Goal: Task Accomplishment & Management: Manage account settings

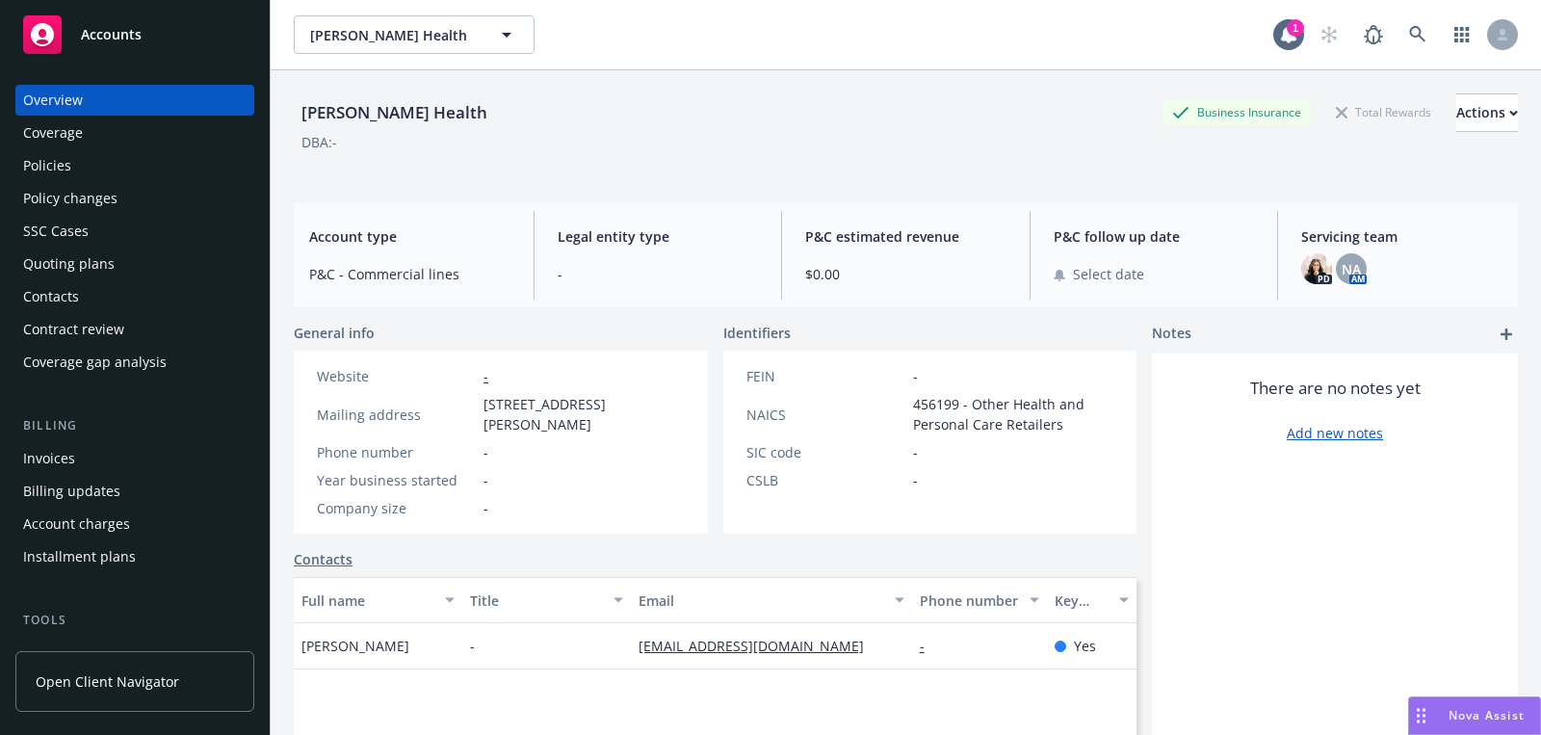
scroll to position [518, 0]
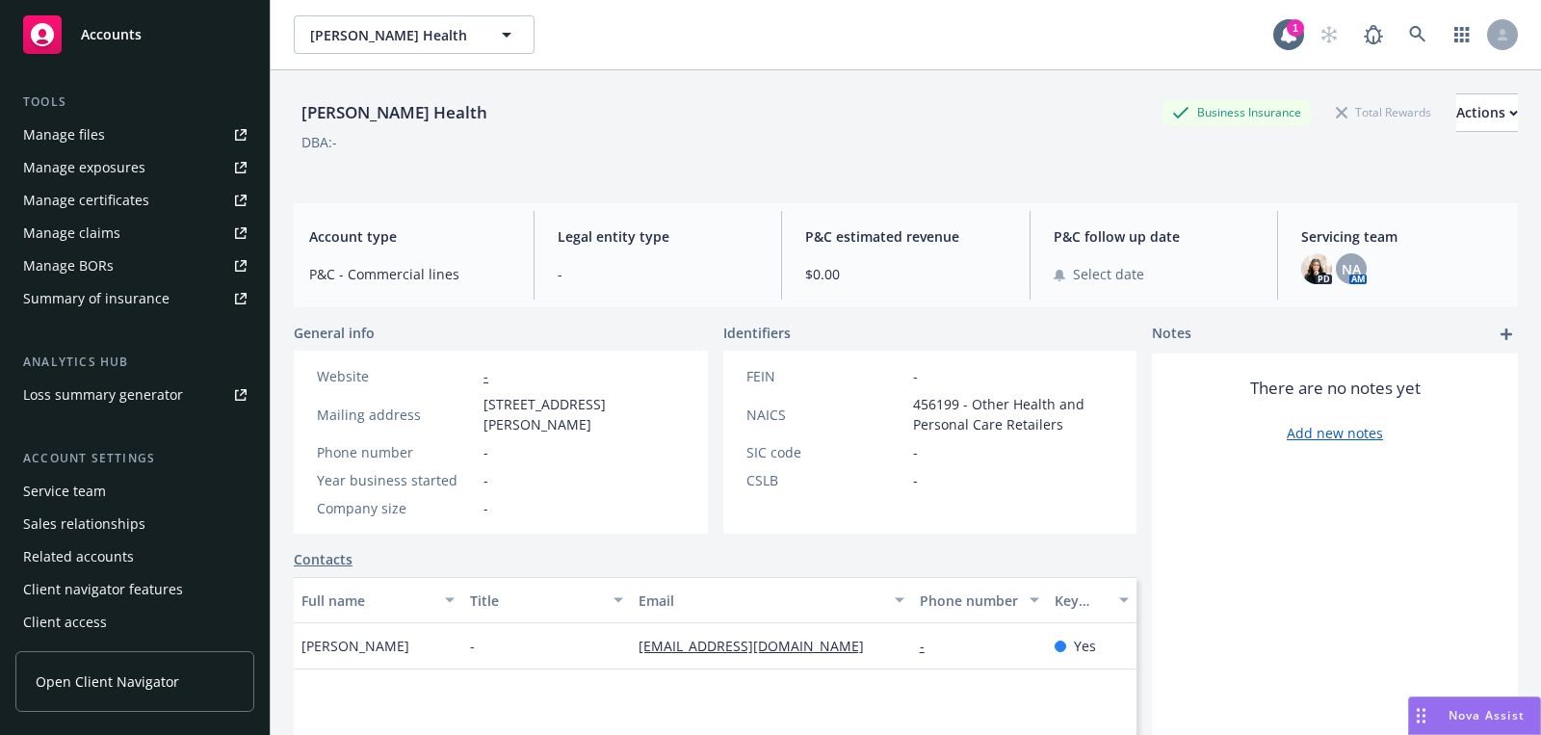
click at [140, 492] on div "Service team" at bounding box center [135, 491] width 224 height 31
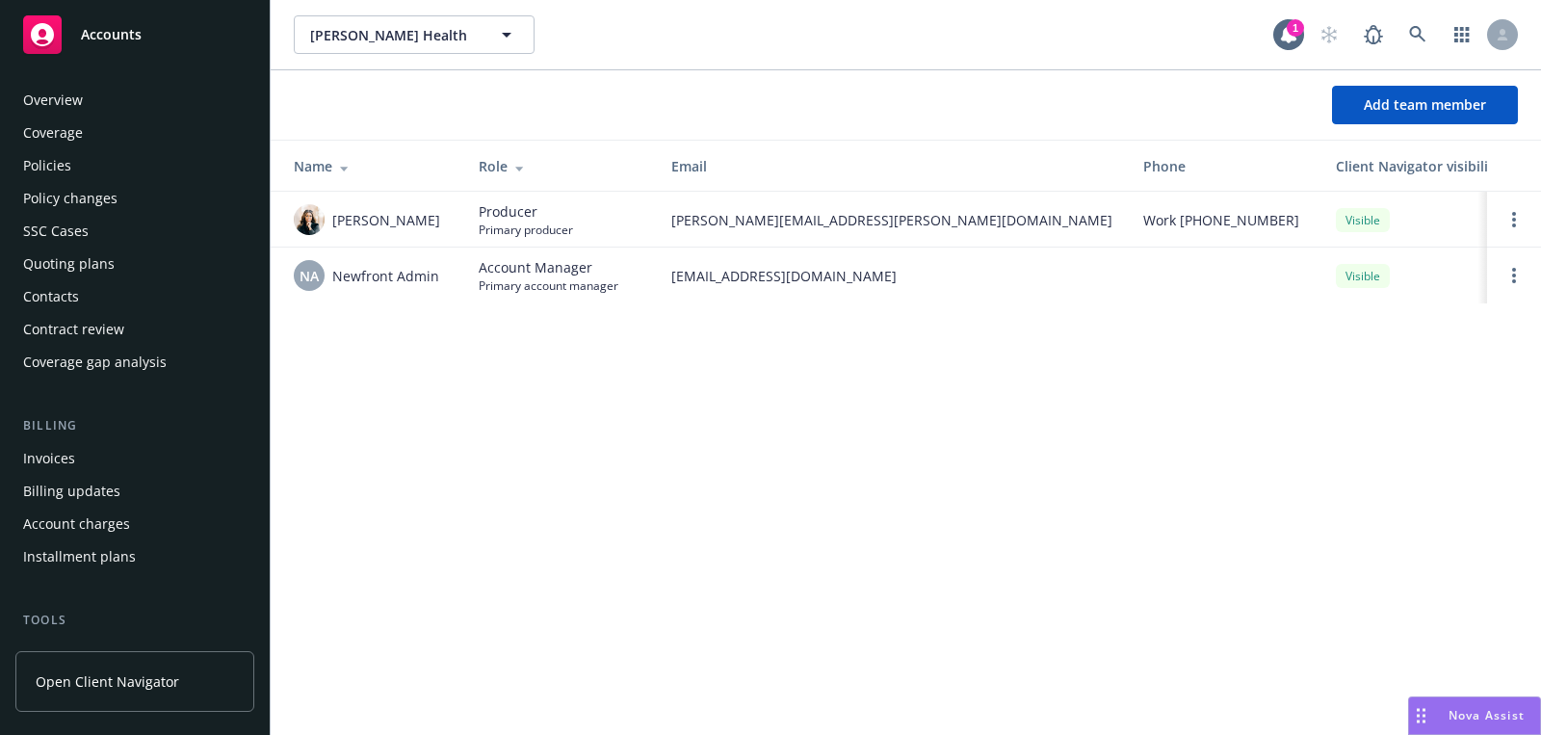
click at [1388, 115] on button "Add team member" at bounding box center [1425, 105] width 186 height 39
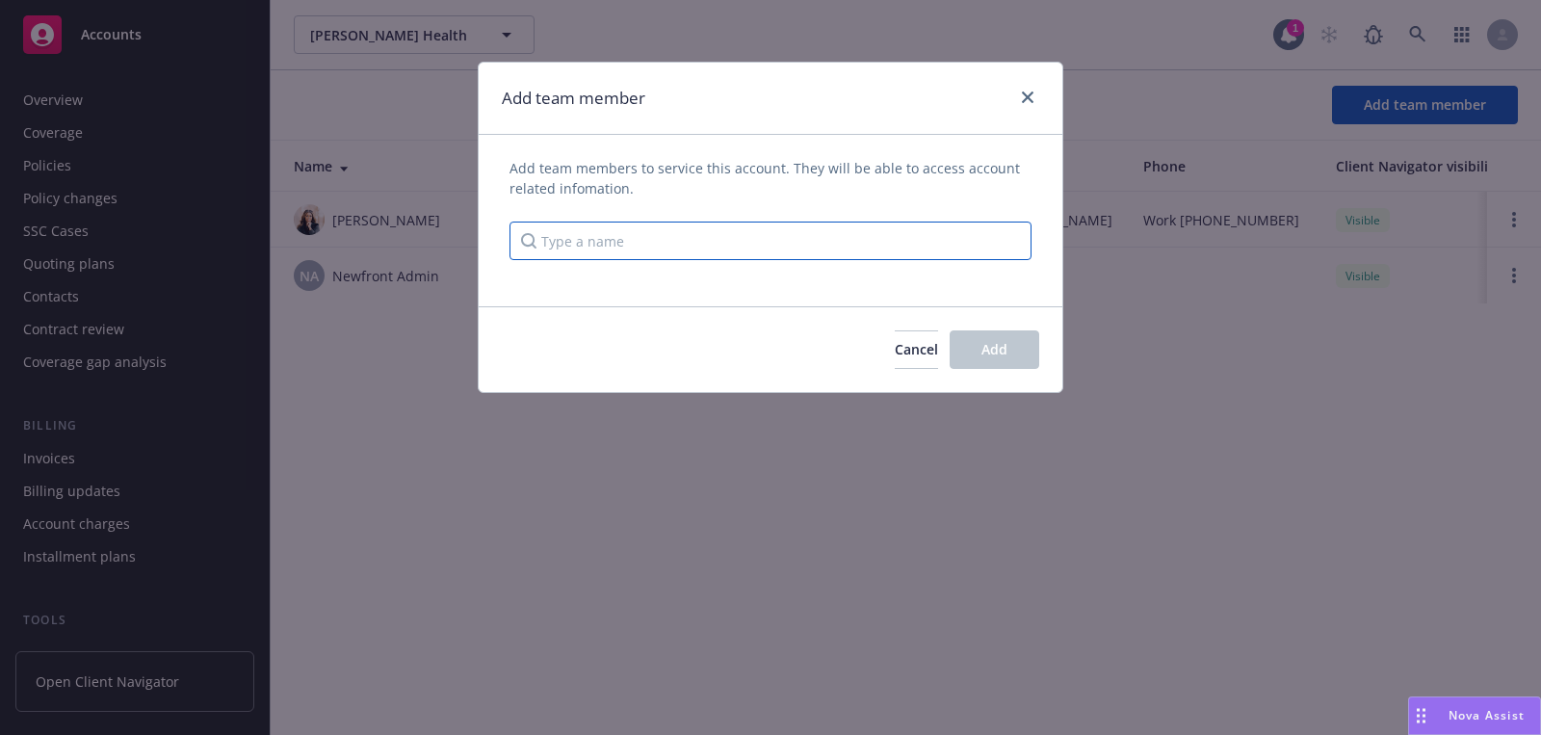
click at [808, 254] on input "Type a name" at bounding box center [771, 241] width 522 height 39
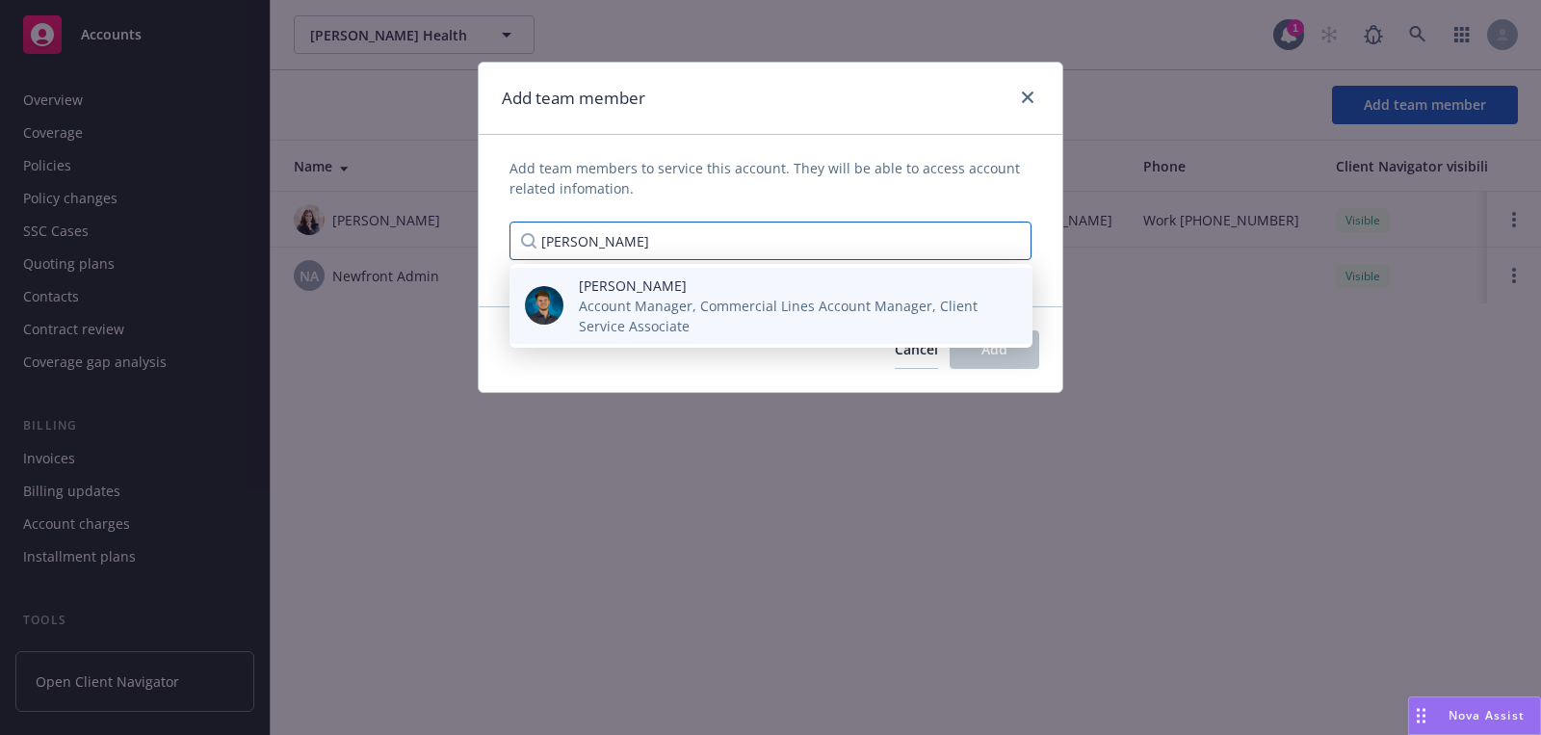
type input "harris"
click at [721, 315] on span "Account Manager, Commercial Lines Account Manager, Client Service Associate" at bounding box center [790, 316] width 423 height 40
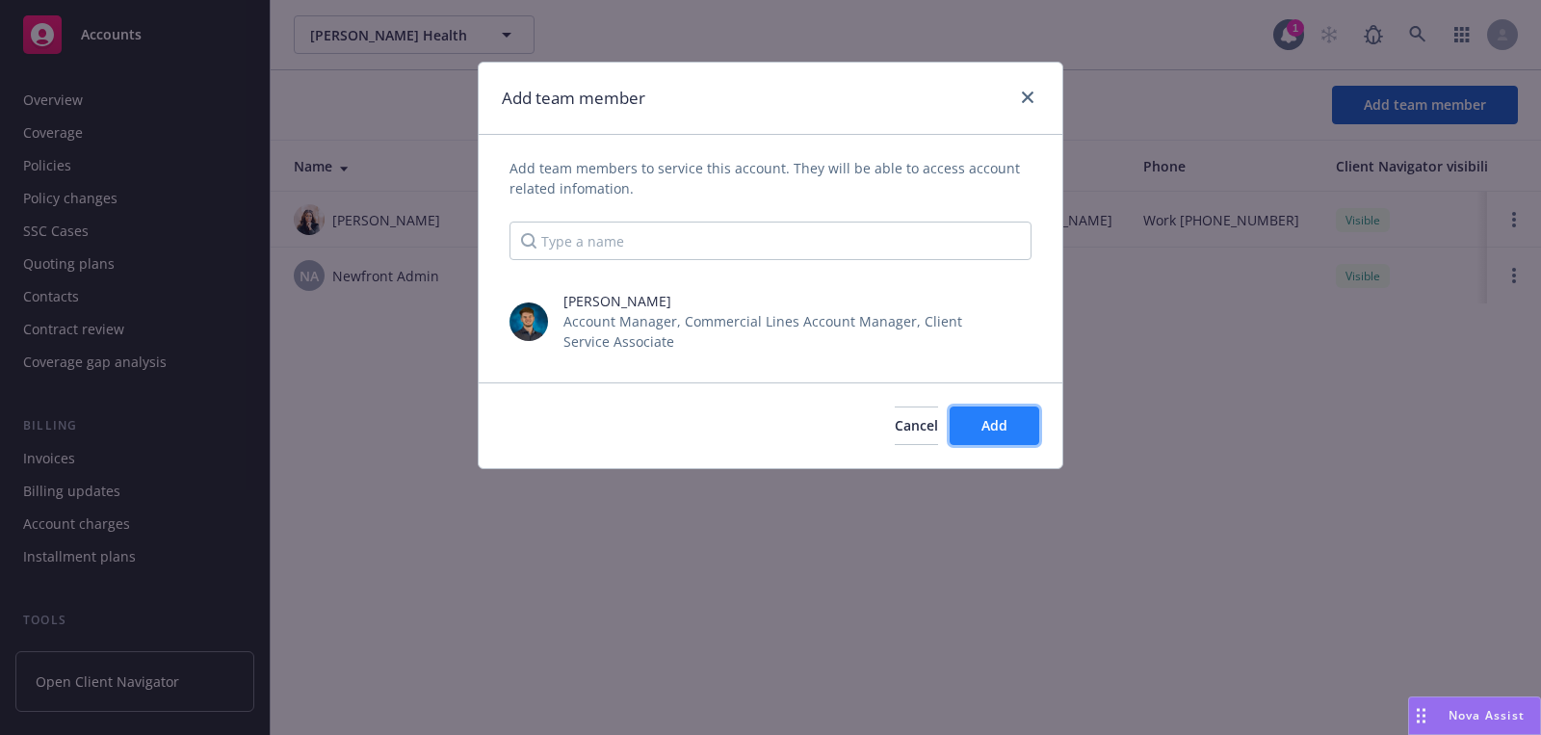
click at [958, 407] on button "Add" at bounding box center [995, 426] width 90 height 39
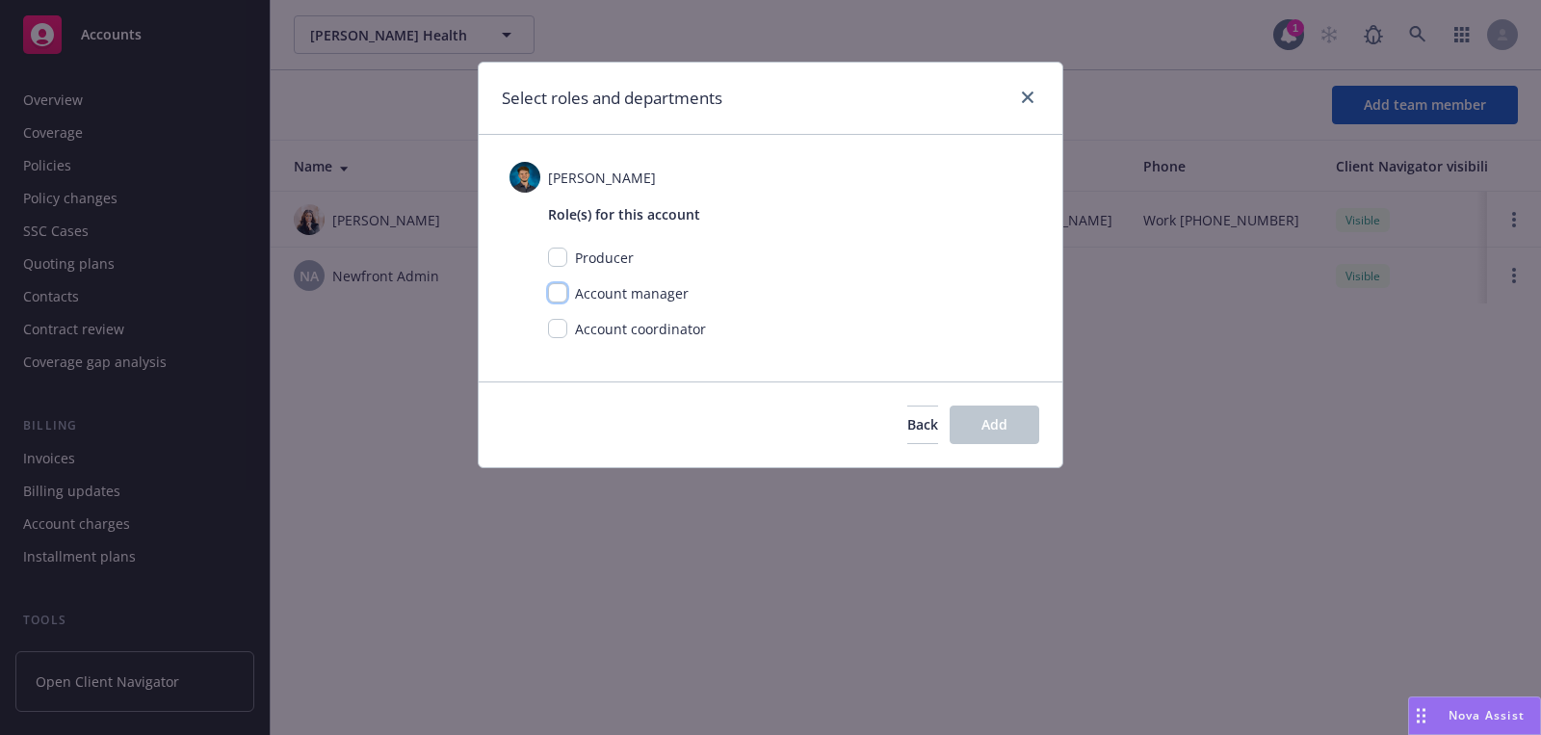
click at [560, 288] on input "checkbox" at bounding box center [557, 292] width 19 height 19
checkbox input "true"
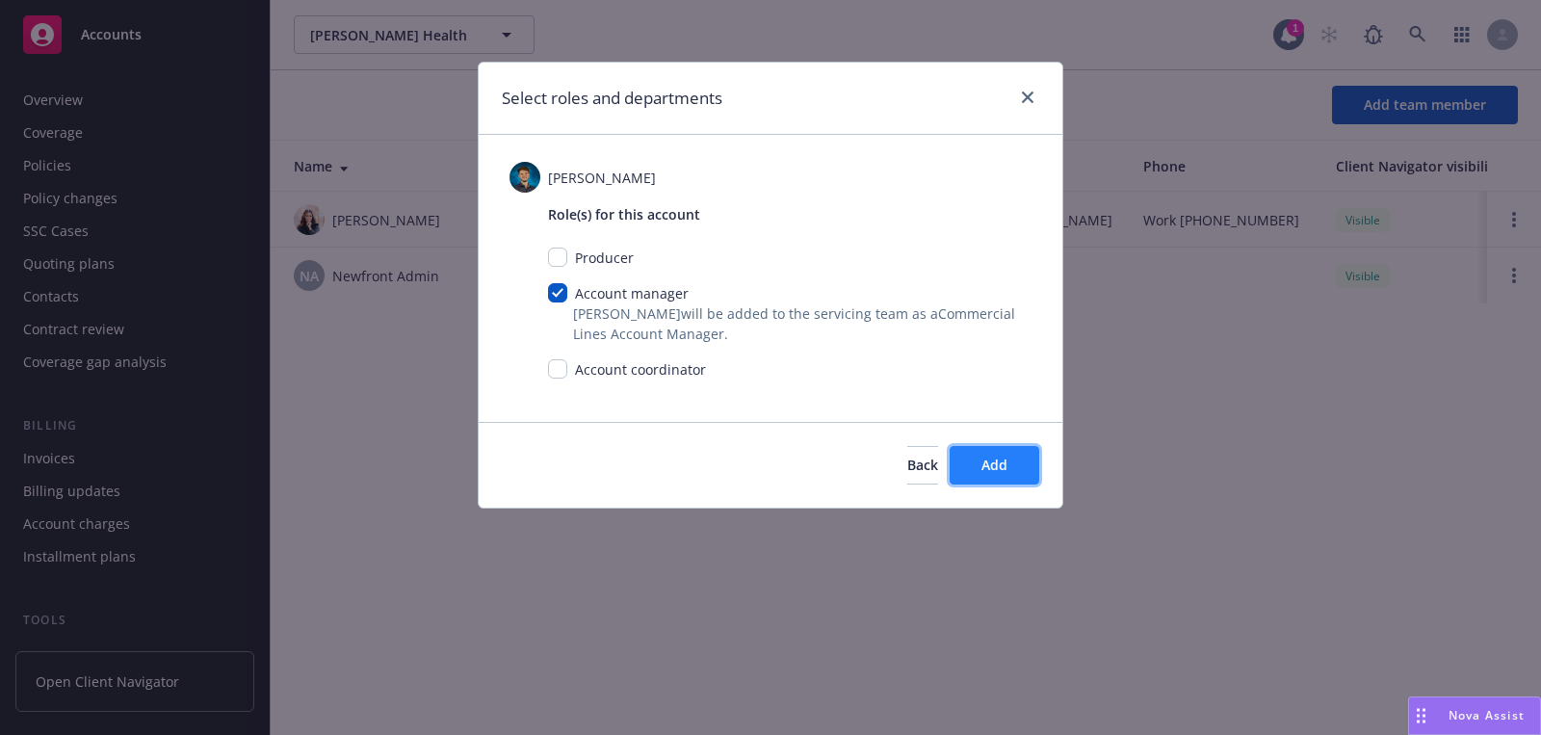
click at [1013, 477] on button "Add" at bounding box center [995, 465] width 90 height 39
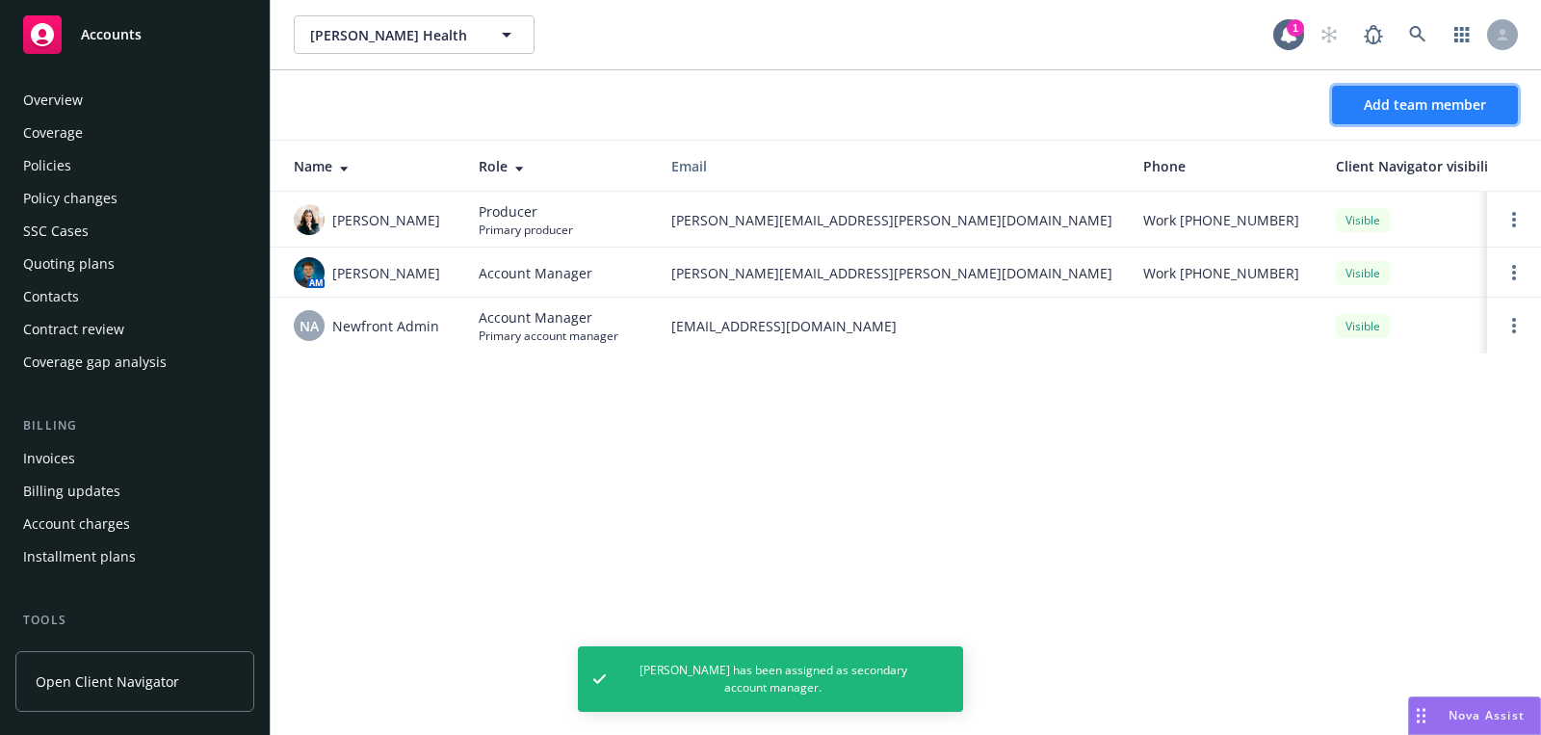
click at [1419, 99] on span "Add team member" at bounding box center [1425, 104] width 122 height 18
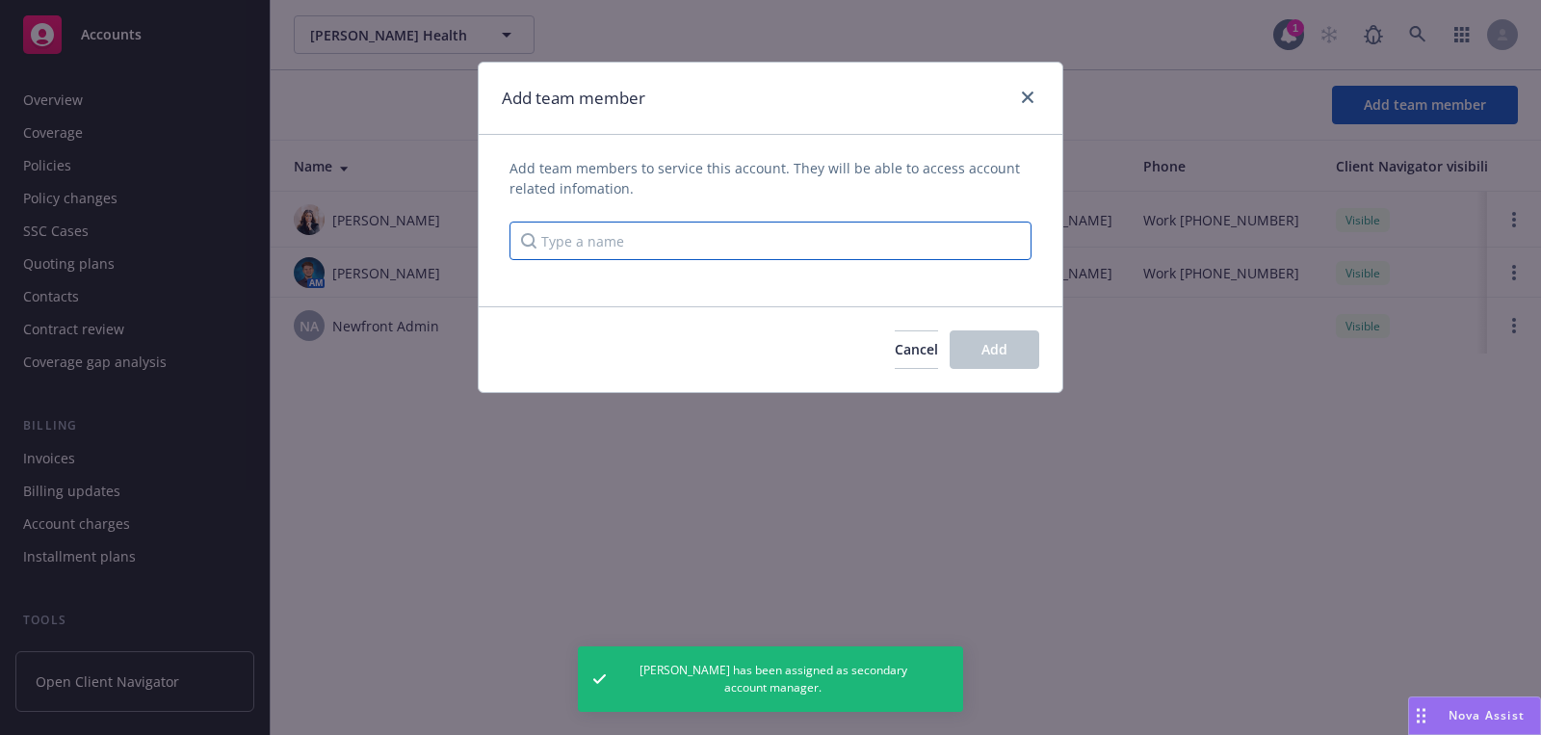
click at [616, 256] on input "Type a name" at bounding box center [771, 241] width 522 height 39
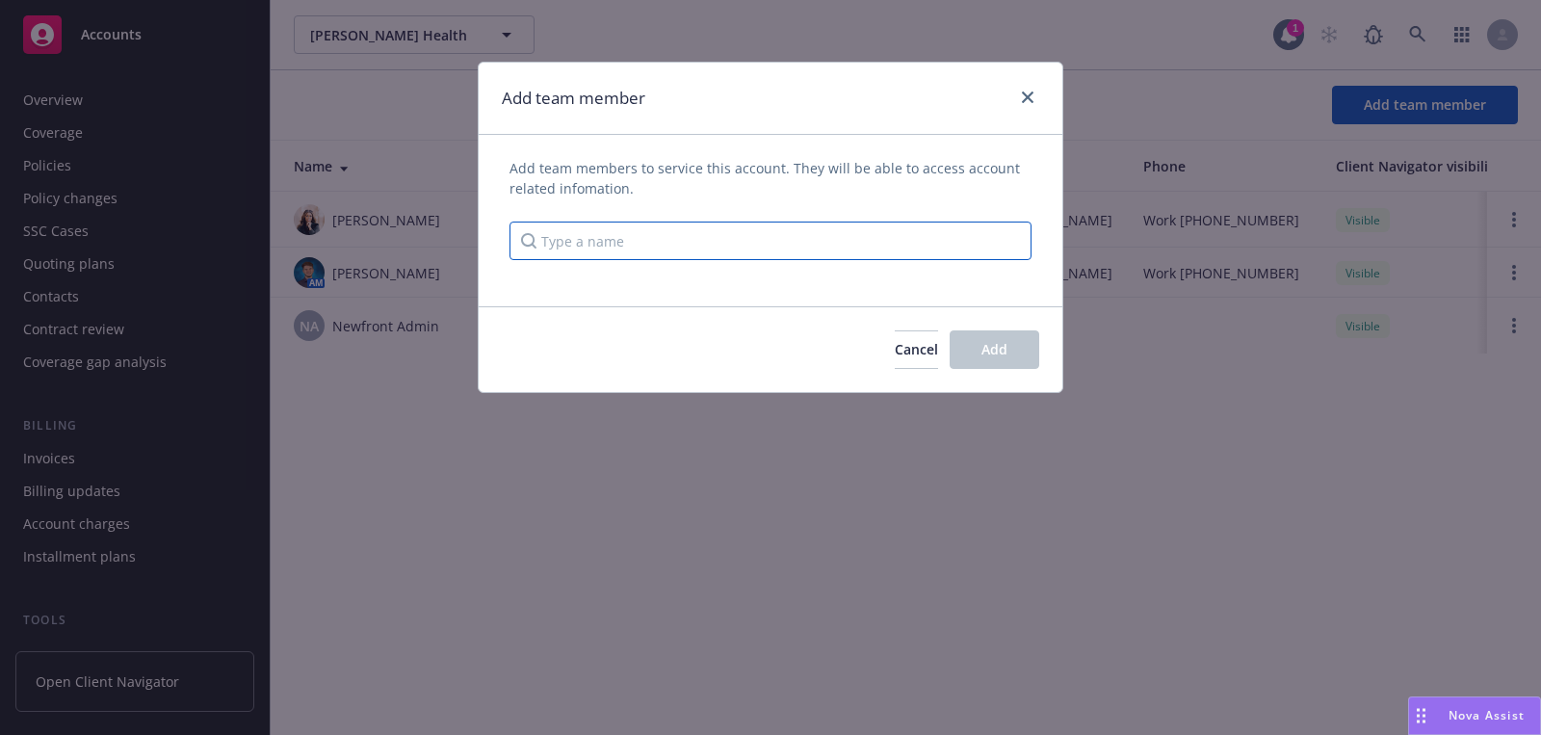
click at [616, 256] on input "Type a name" at bounding box center [771, 241] width 522 height 39
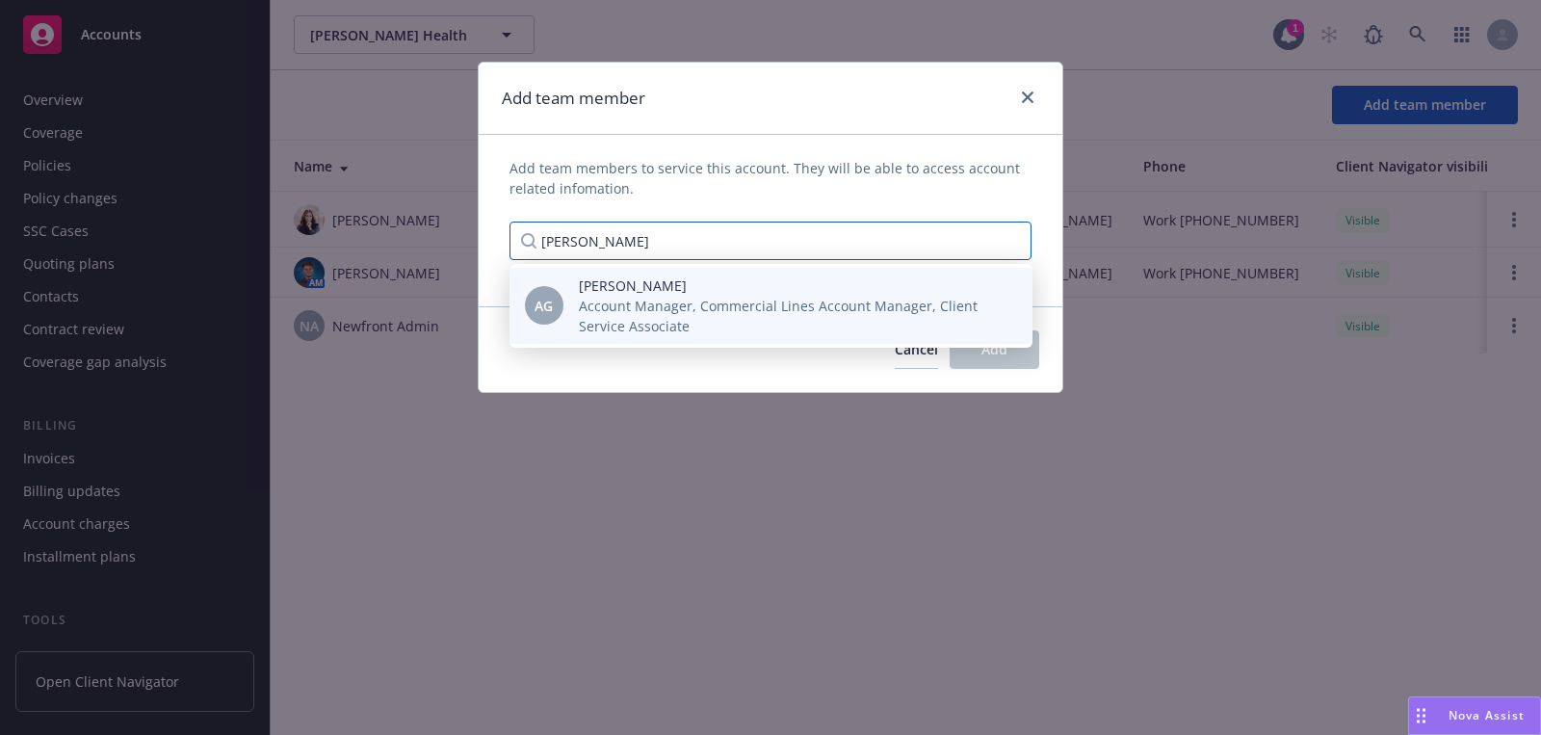
type input "anna g"
click at [637, 306] on span "Account Manager, Commercial Lines Account Manager, Client Service Associate" at bounding box center [790, 316] width 423 height 40
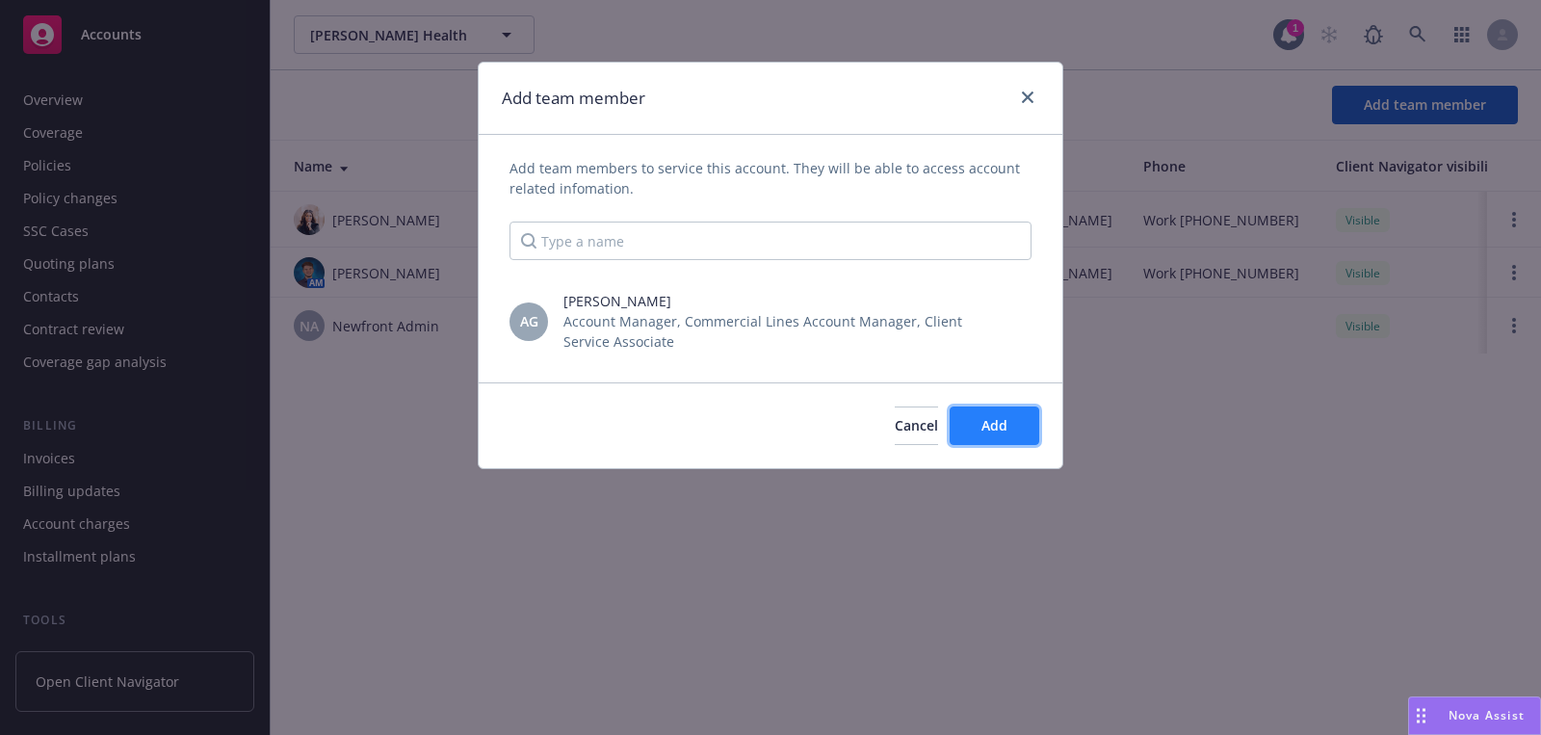
click at [1008, 417] on span "Add" at bounding box center [995, 425] width 26 height 18
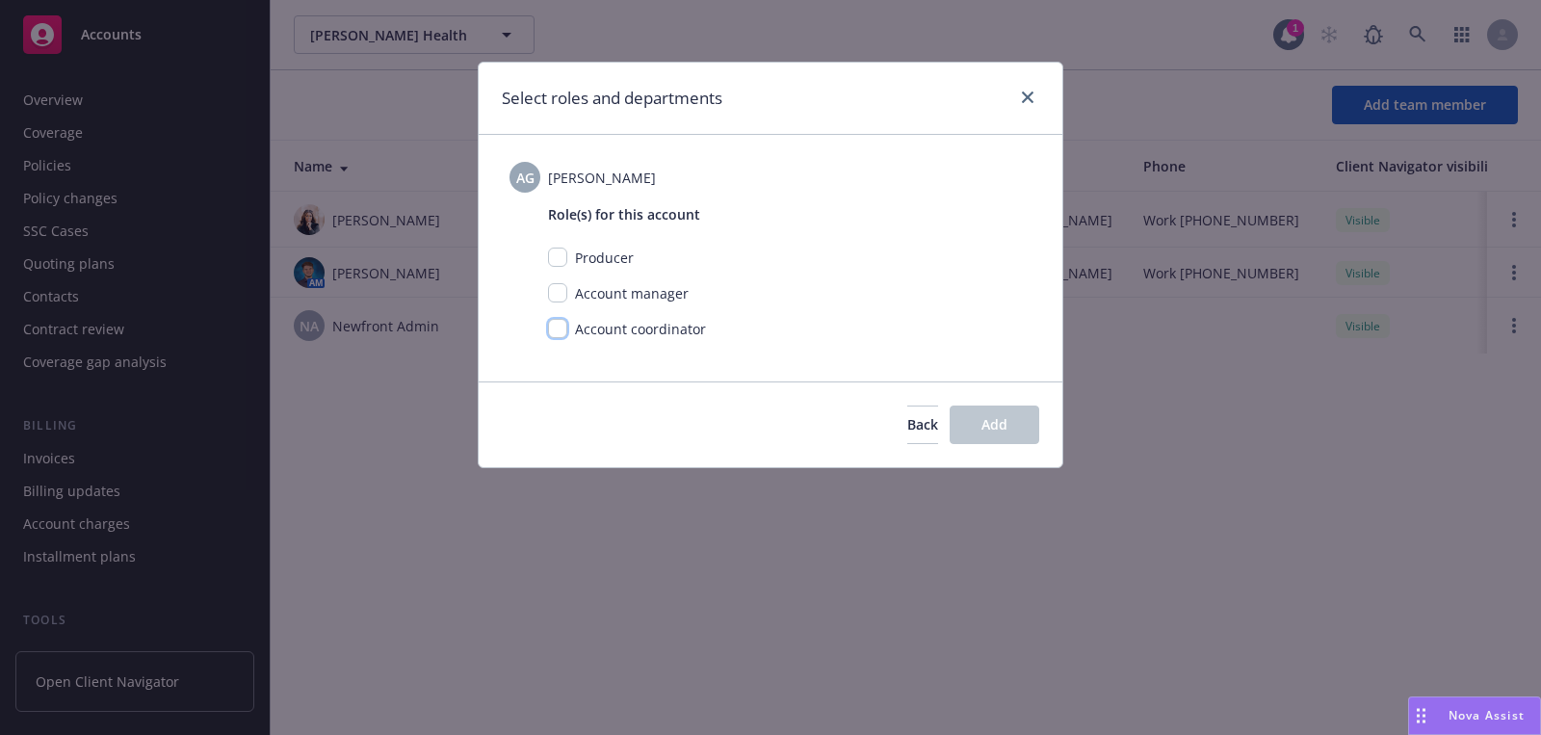
click at [553, 333] on input "checkbox" at bounding box center [557, 328] width 19 height 19
checkbox input "true"
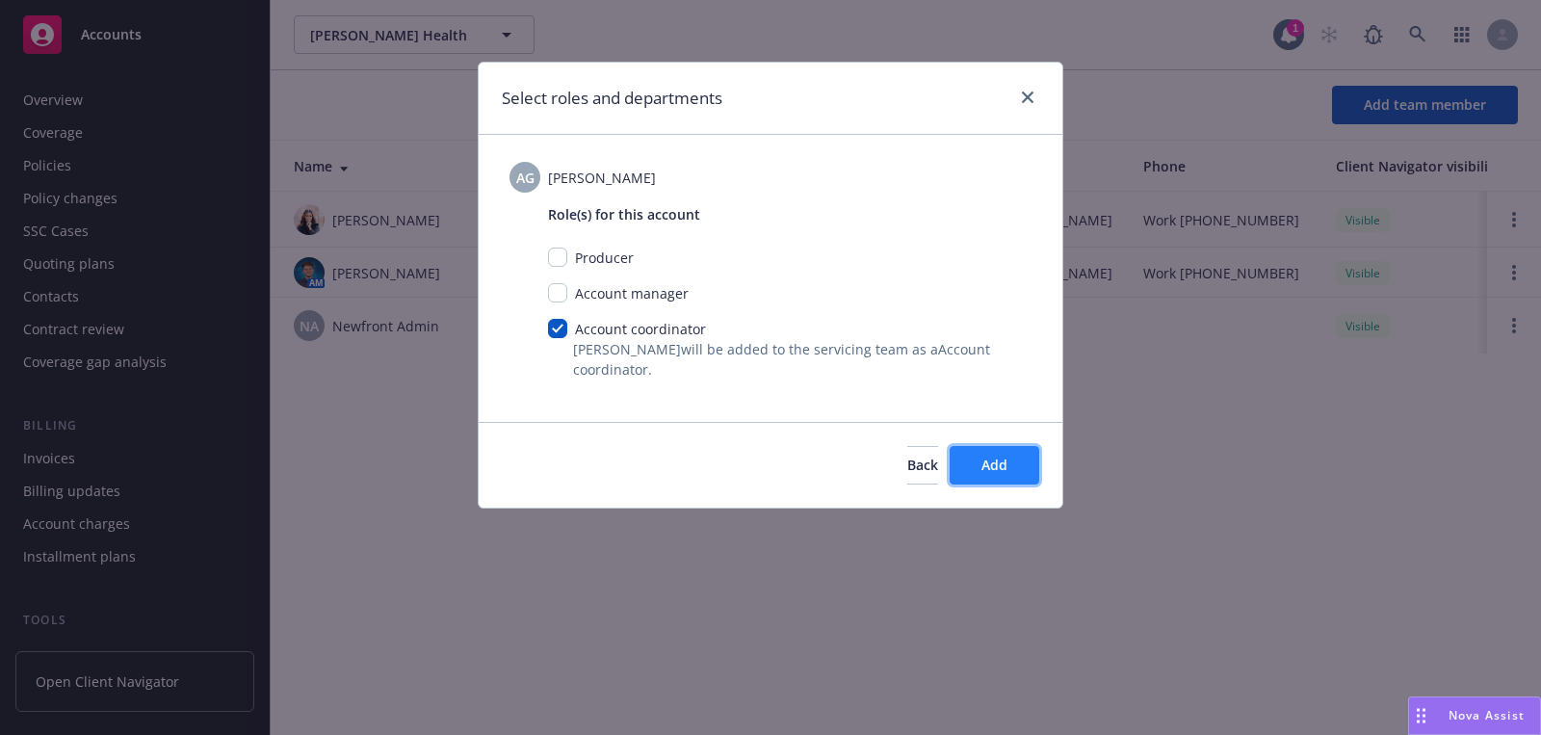
click at [1010, 451] on button "Add" at bounding box center [995, 465] width 90 height 39
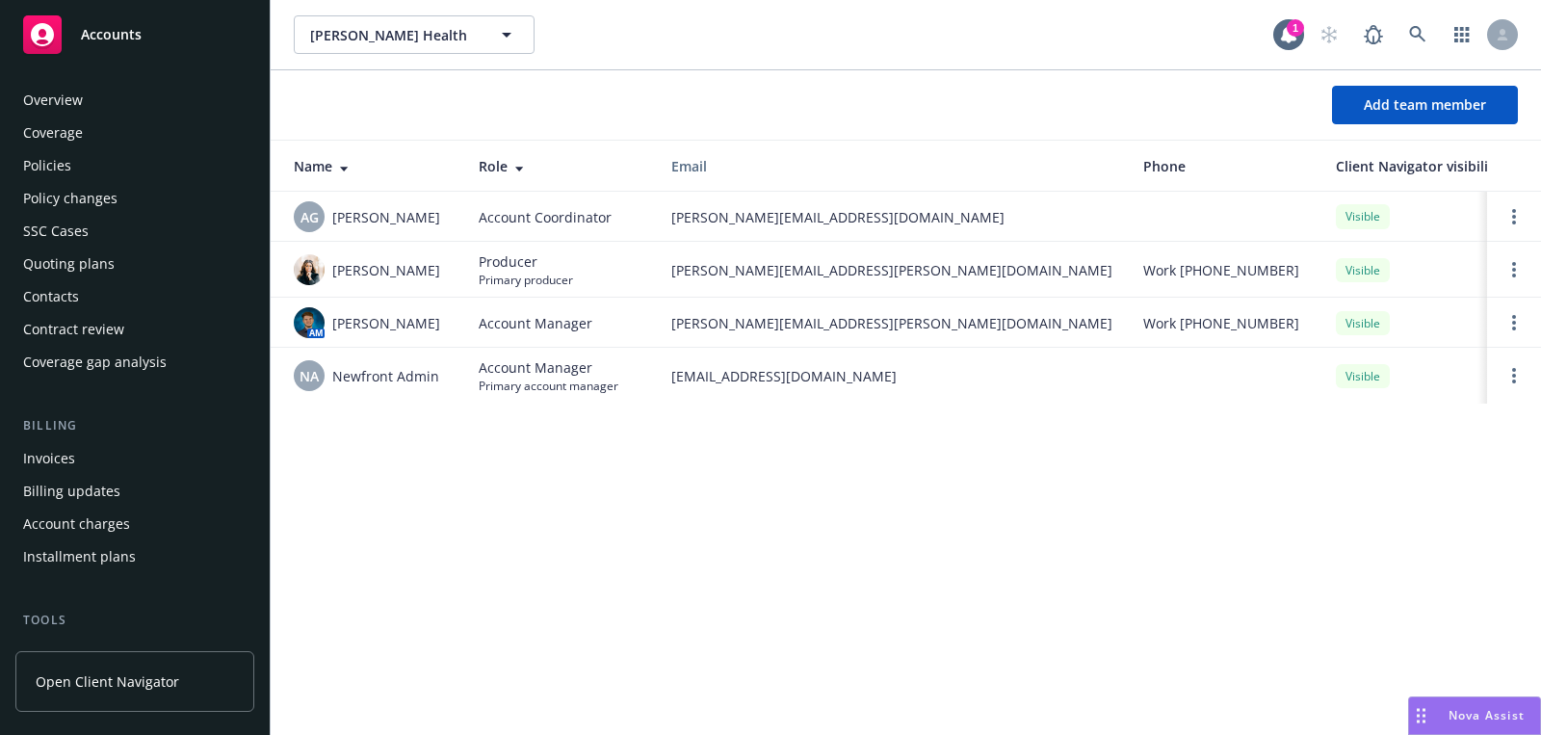
click at [1500, 304] on td at bounding box center [1514, 323] width 54 height 50
click at [1505, 318] on link "Open options" at bounding box center [1514, 322] width 23 height 23
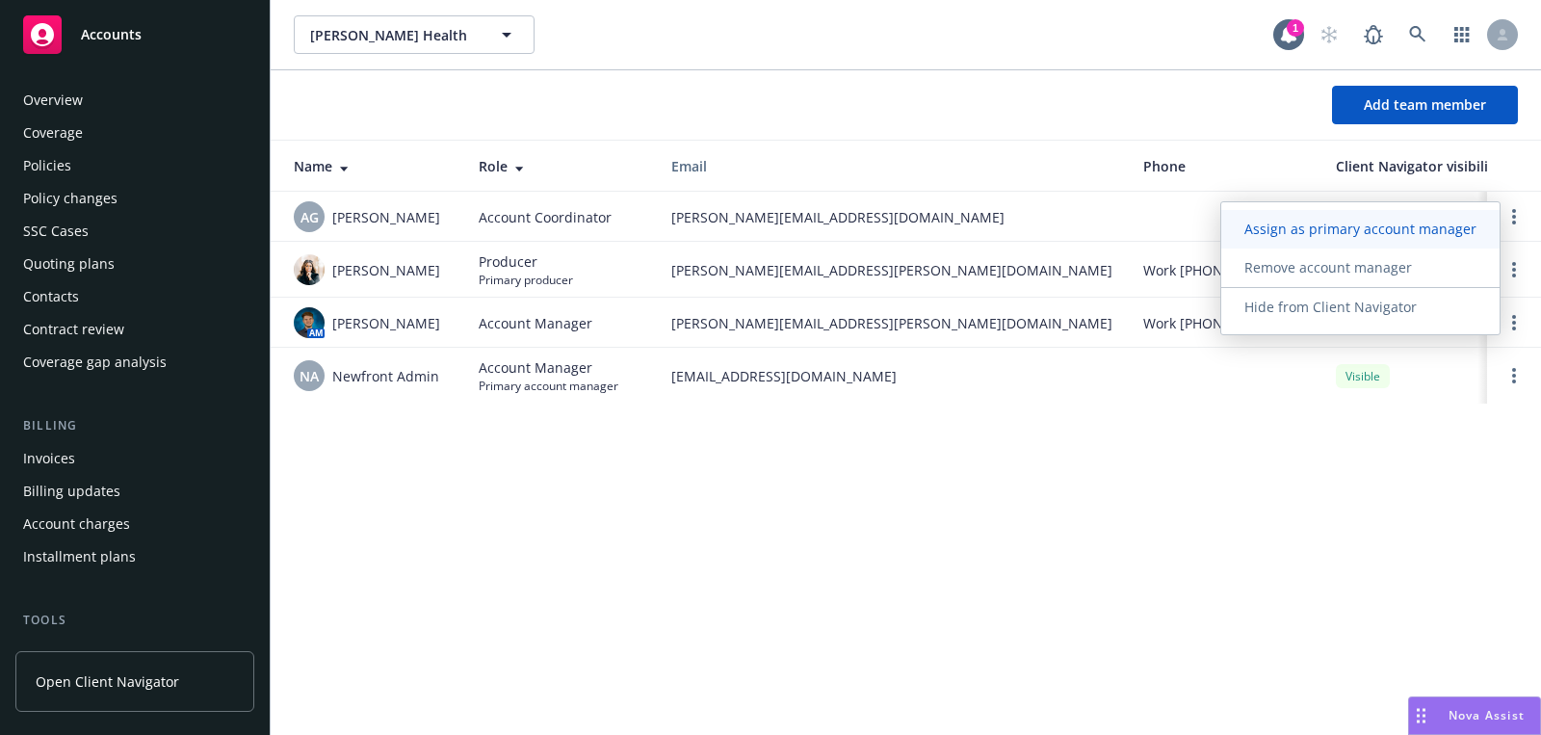
click at [1395, 237] on span "Assign as primary account manager" at bounding box center [1361, 229] width 278 height 18
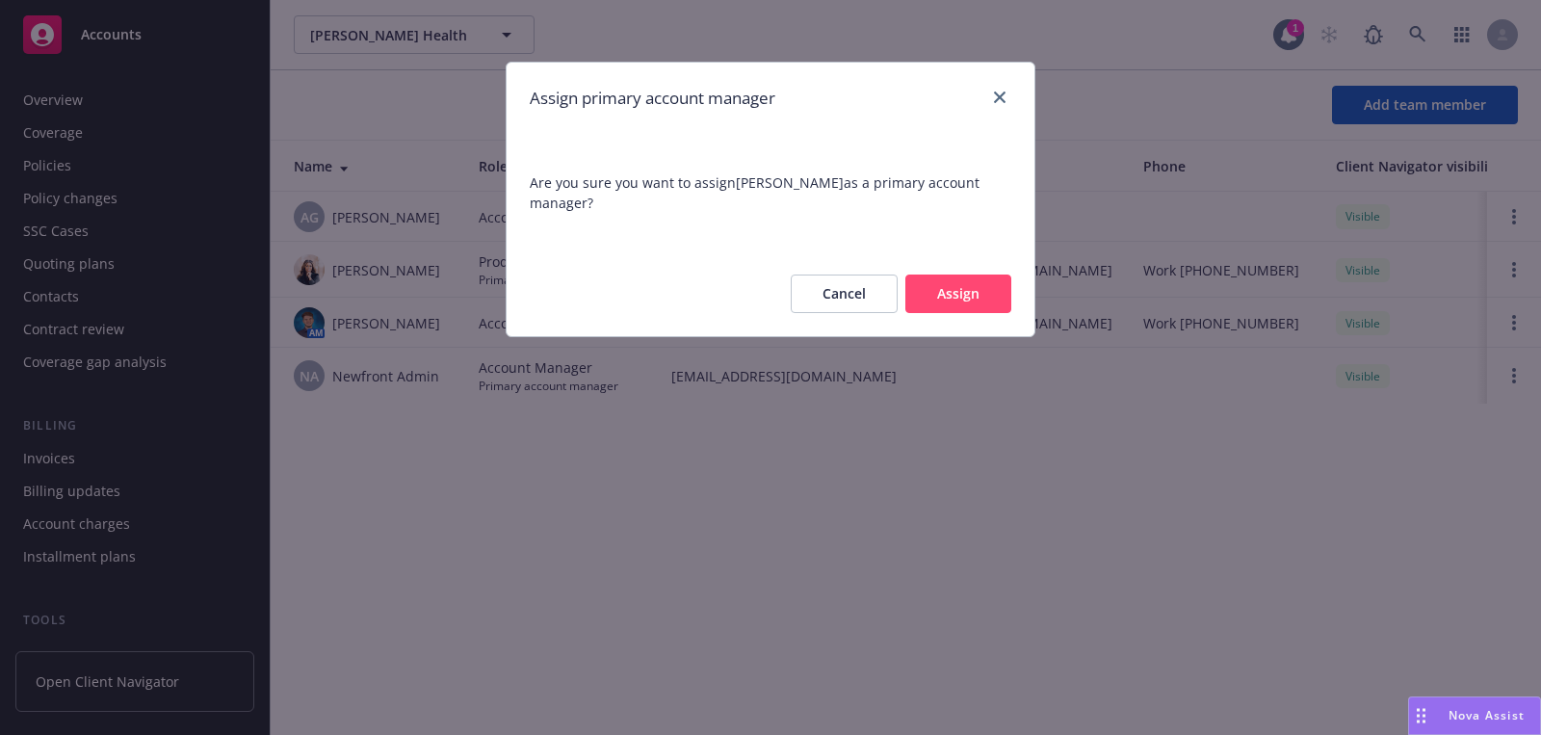
click at [984, 294] on button "Assign" at bounding box center [959, 294] width 106 height 39
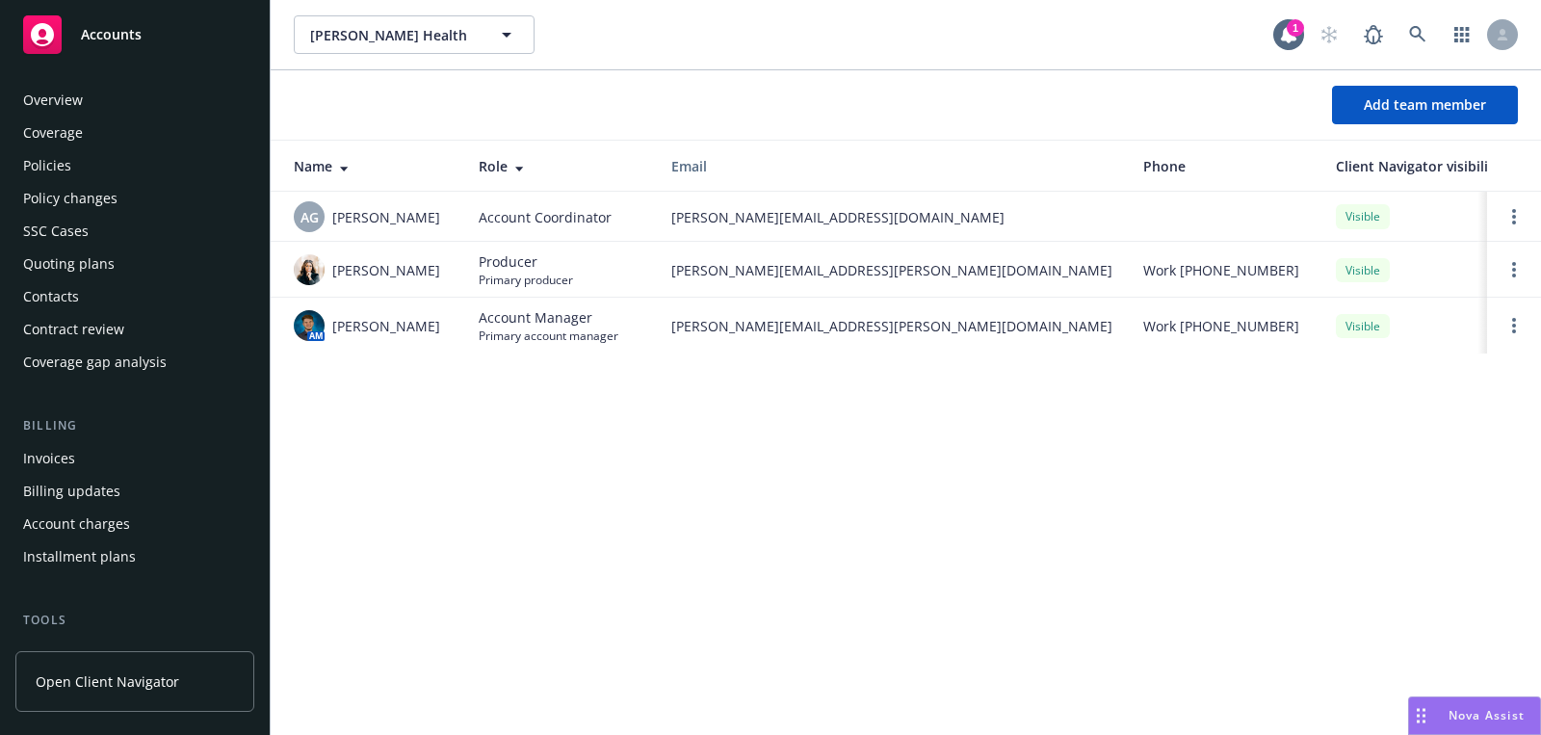
click at [102, 256] on div "Quoting plans" at bounding box center [69, 264] width 92 height 31
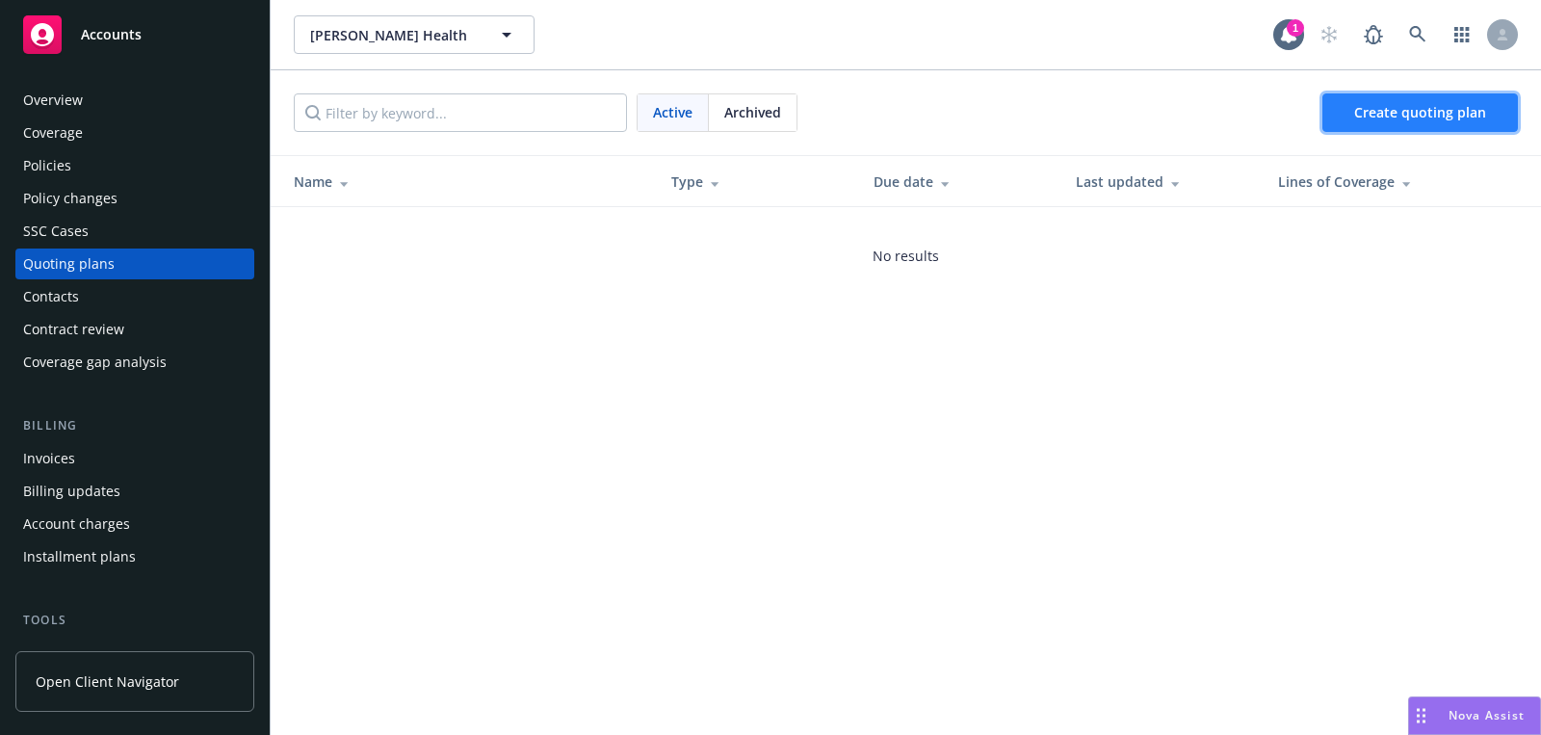
click at [1453, 127] on link "Create quoting plan" at bounding box center [1421, 112] width 196 height 39
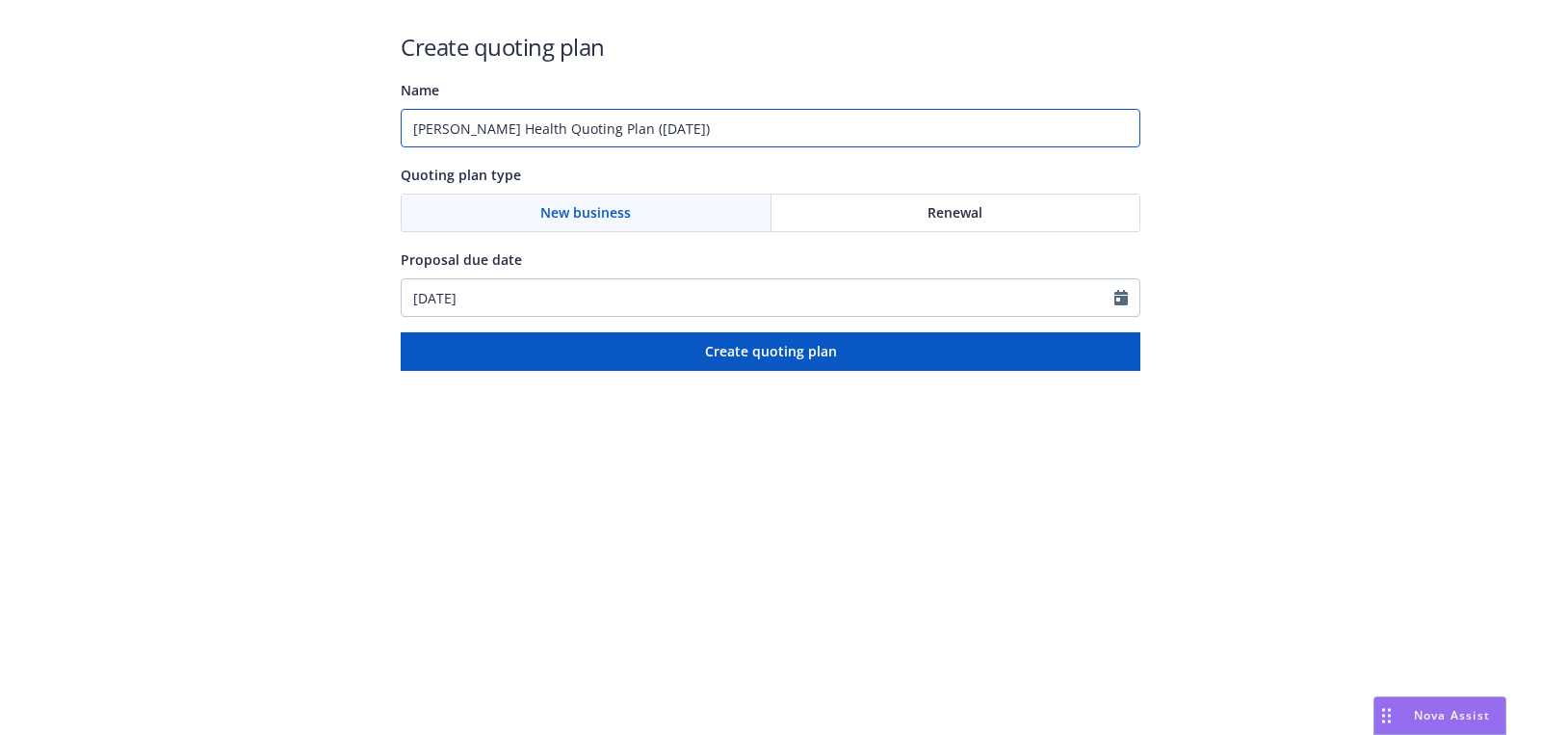
click at [676, 144] on input "Lamar Health Quoting Plan (2025-08-25)" at bounding box center [771, 128] width 740 height 39
type input "09/30/2025"
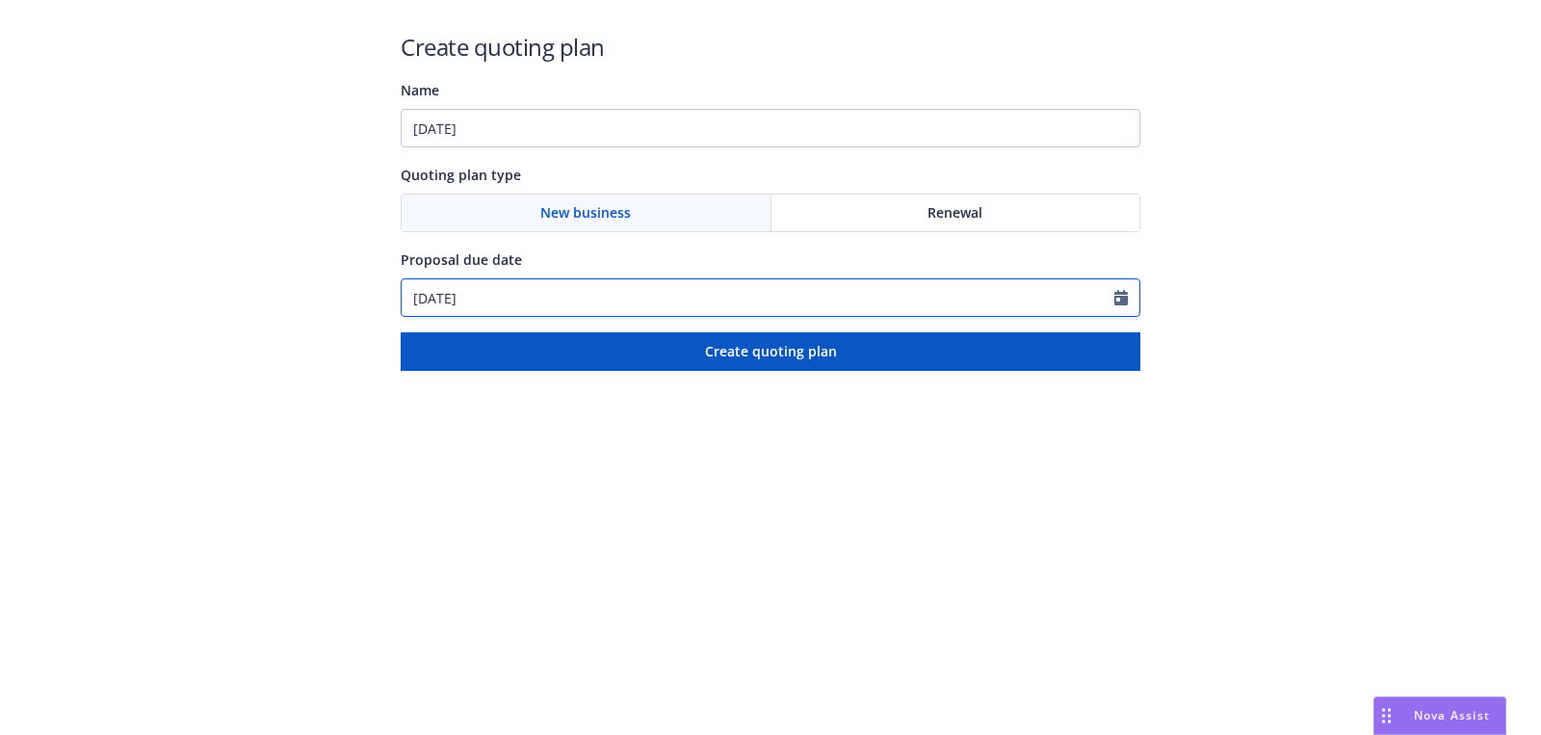
click at [606, 303] on input "08/25/2025" at bounding box center [758, 297] width 713 height 37
select select "8"
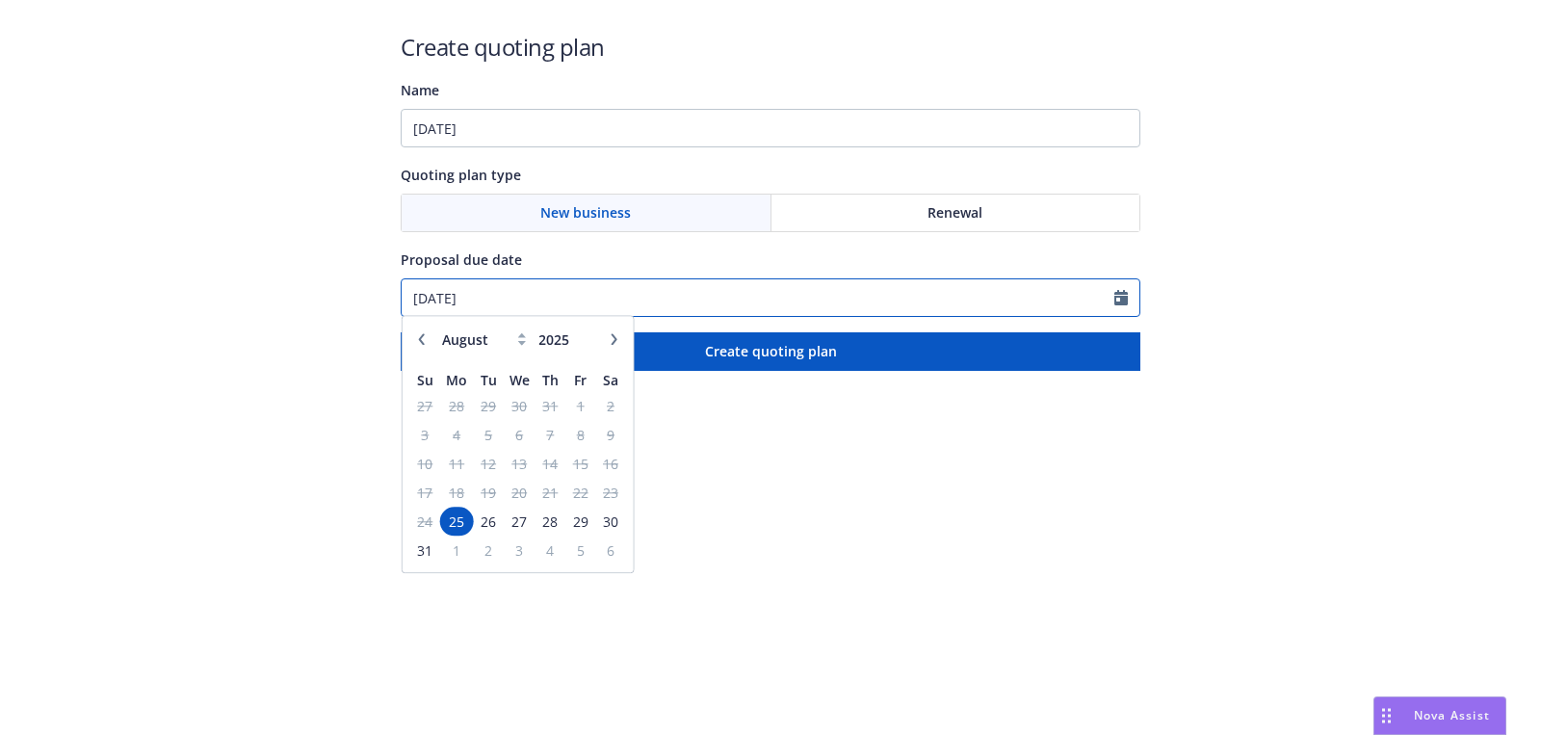
paste input "text"
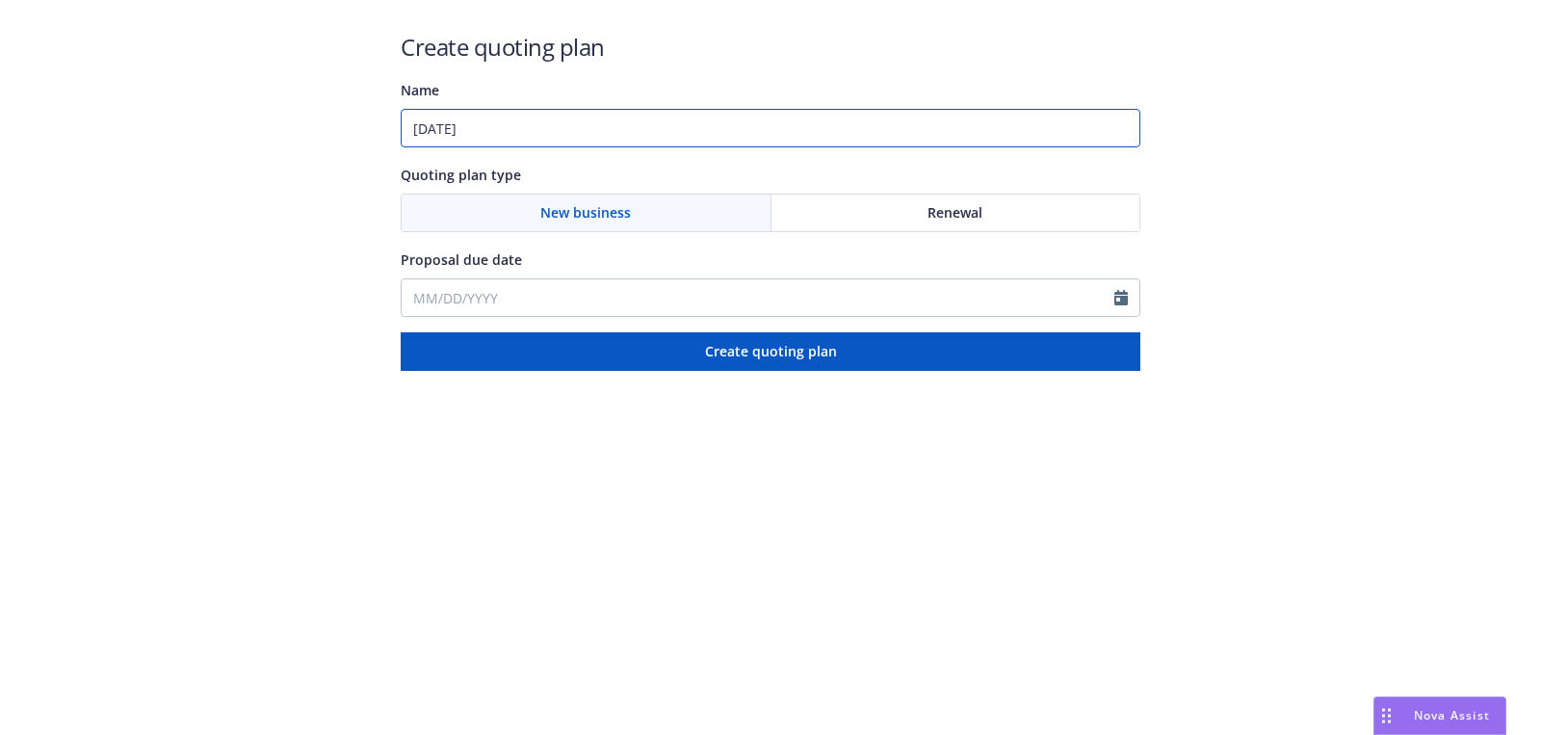
click at [628, 130] on input "09/30/2025" at bounding box center [771, 128] width 740 height 39
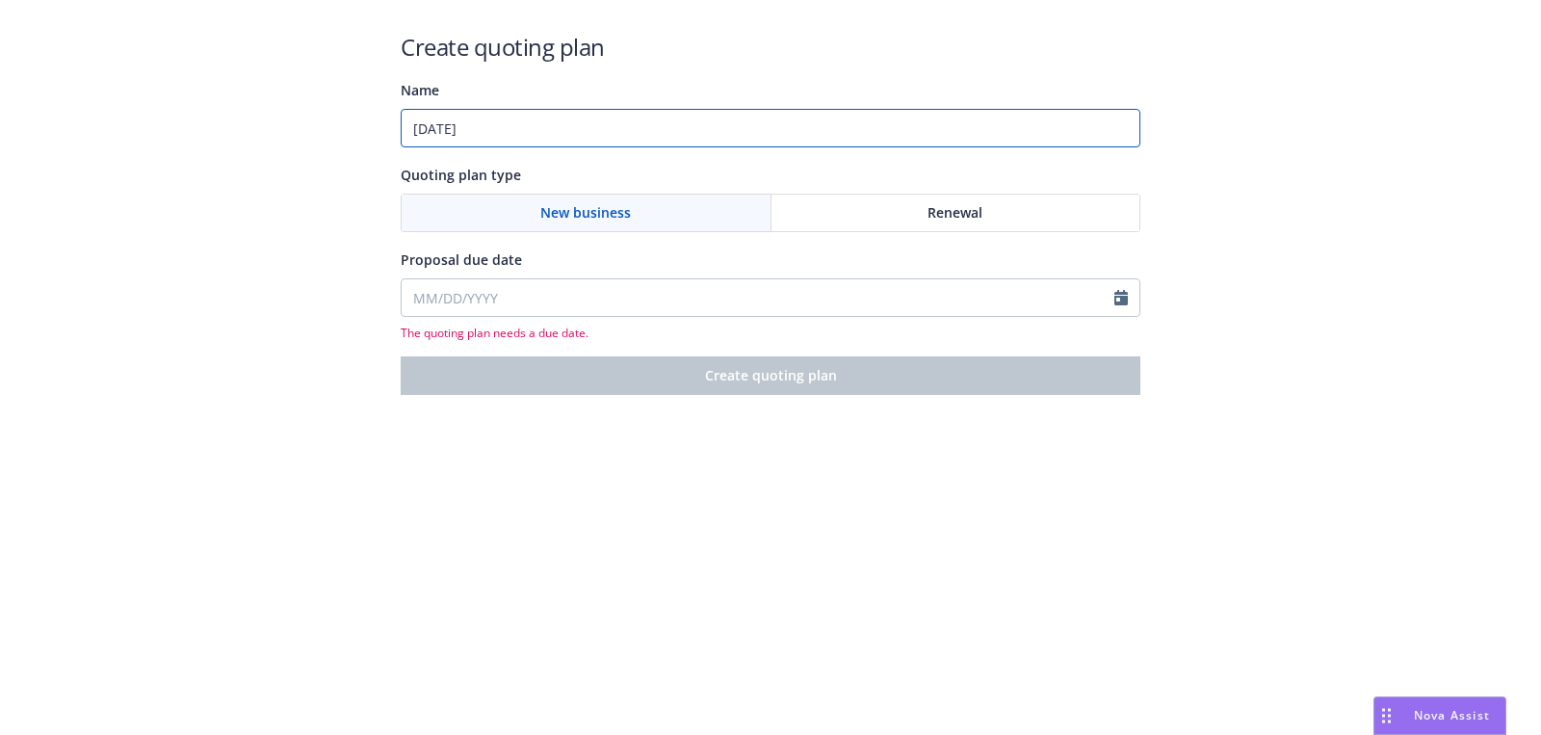
click at [570, 134] on input "09/30/2025" at bounding box center [771, 128] width 740 height 39
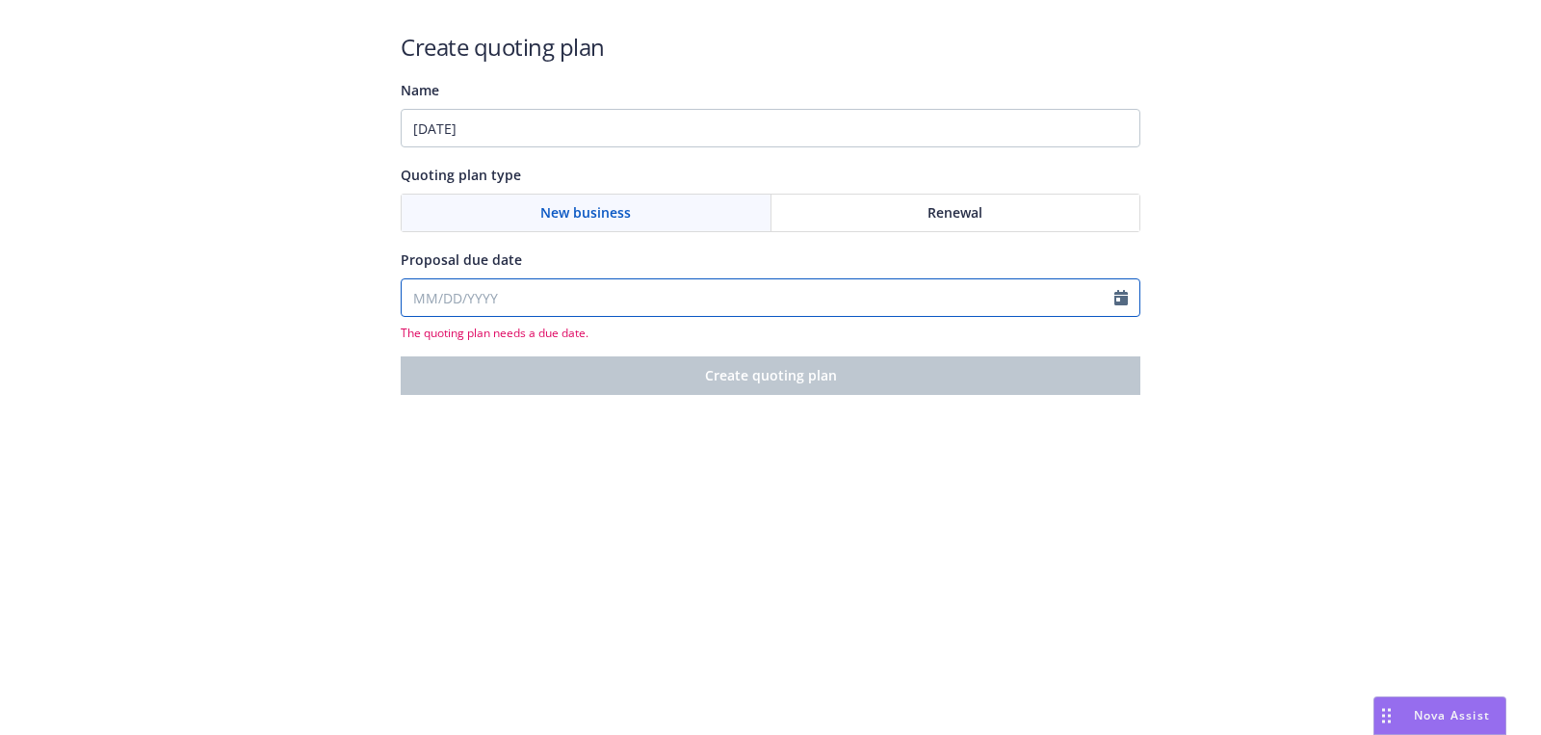
click at [551, 284] on input "Proposal due date" at bounding box center [758, 297] width 713 height 37
paste input "09/30/2025"
type input "09/30/2025"
select select "8"
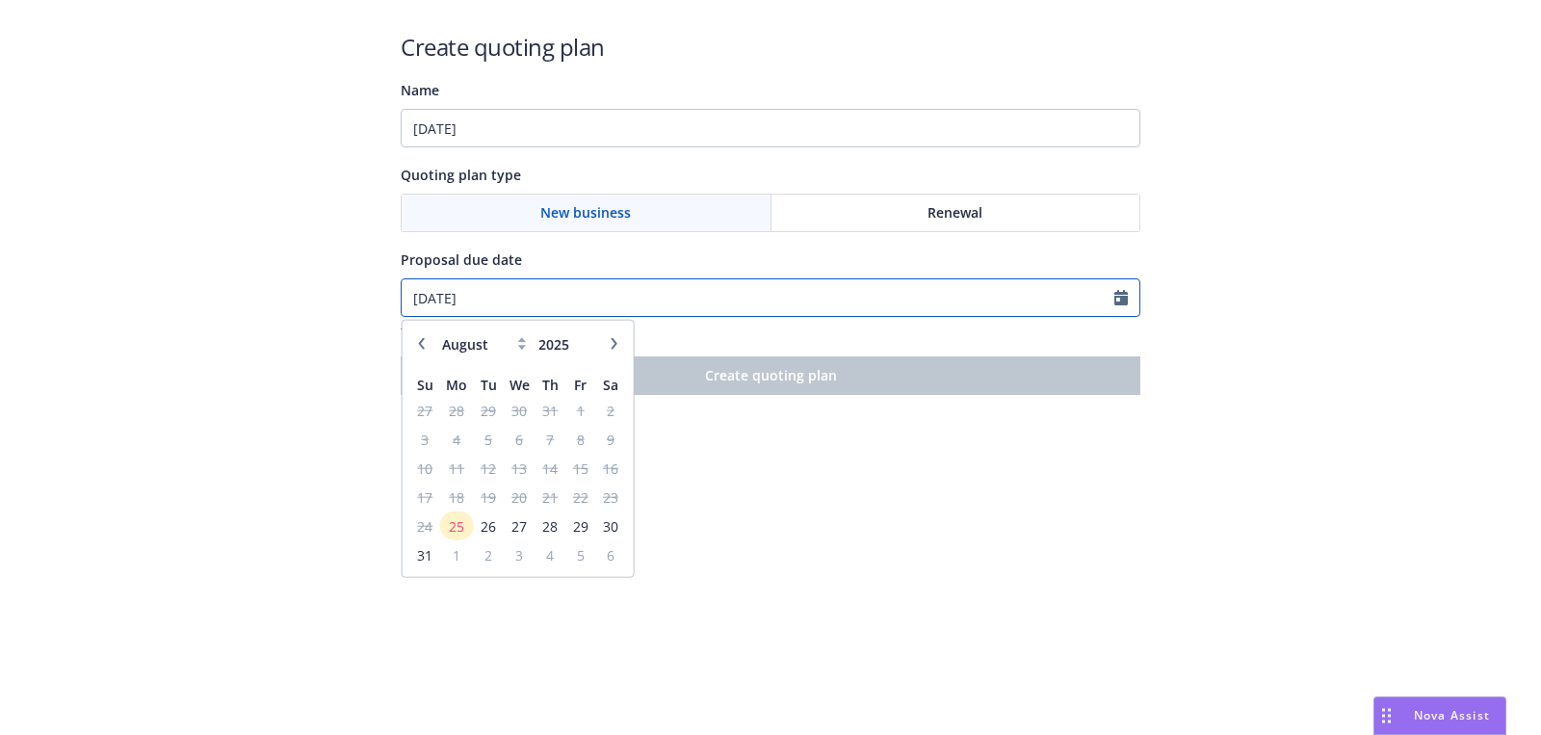
type input "09/30/2025"
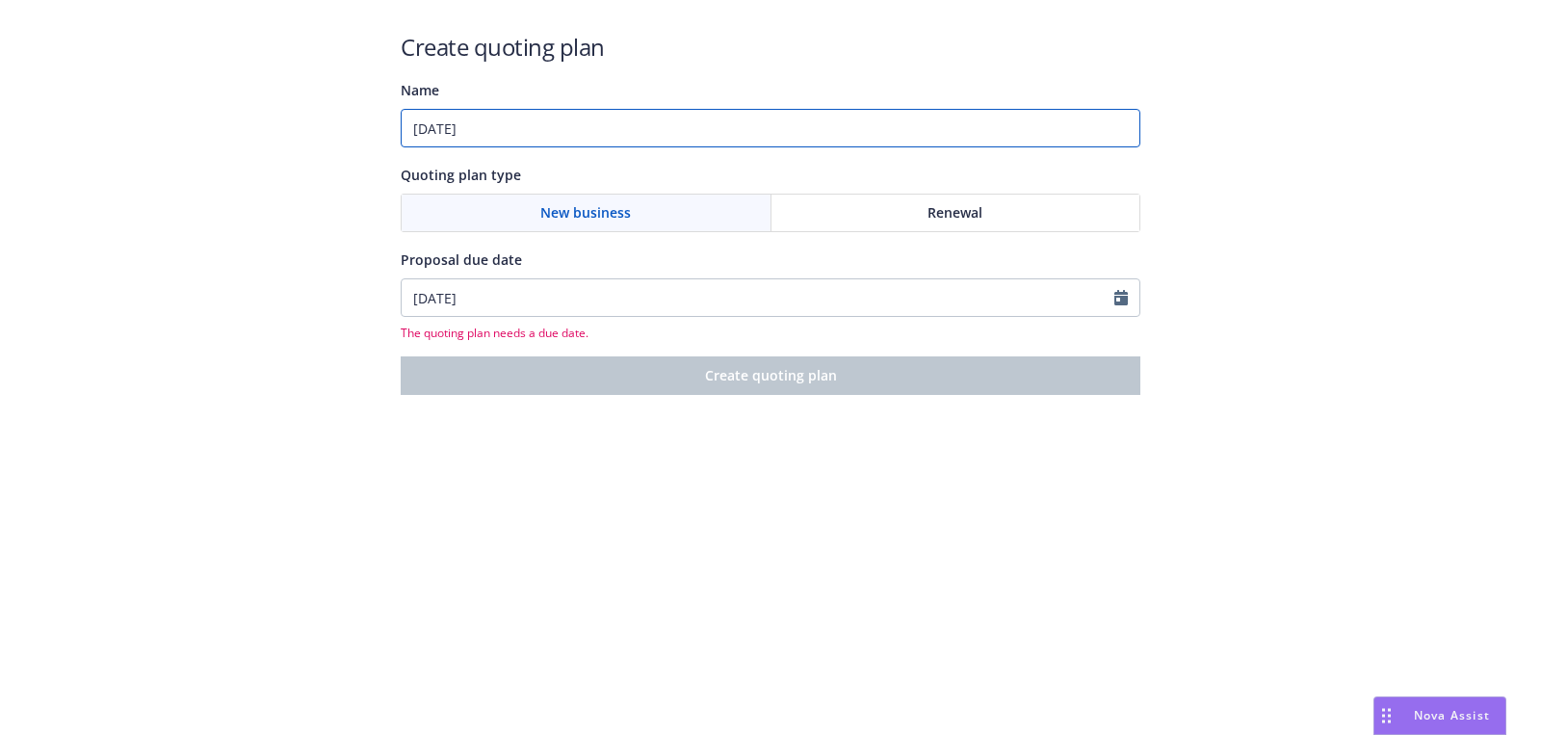
click at [575, 136] on input "09/30/2025" at bounding box center [771, 128] width 740 height 39
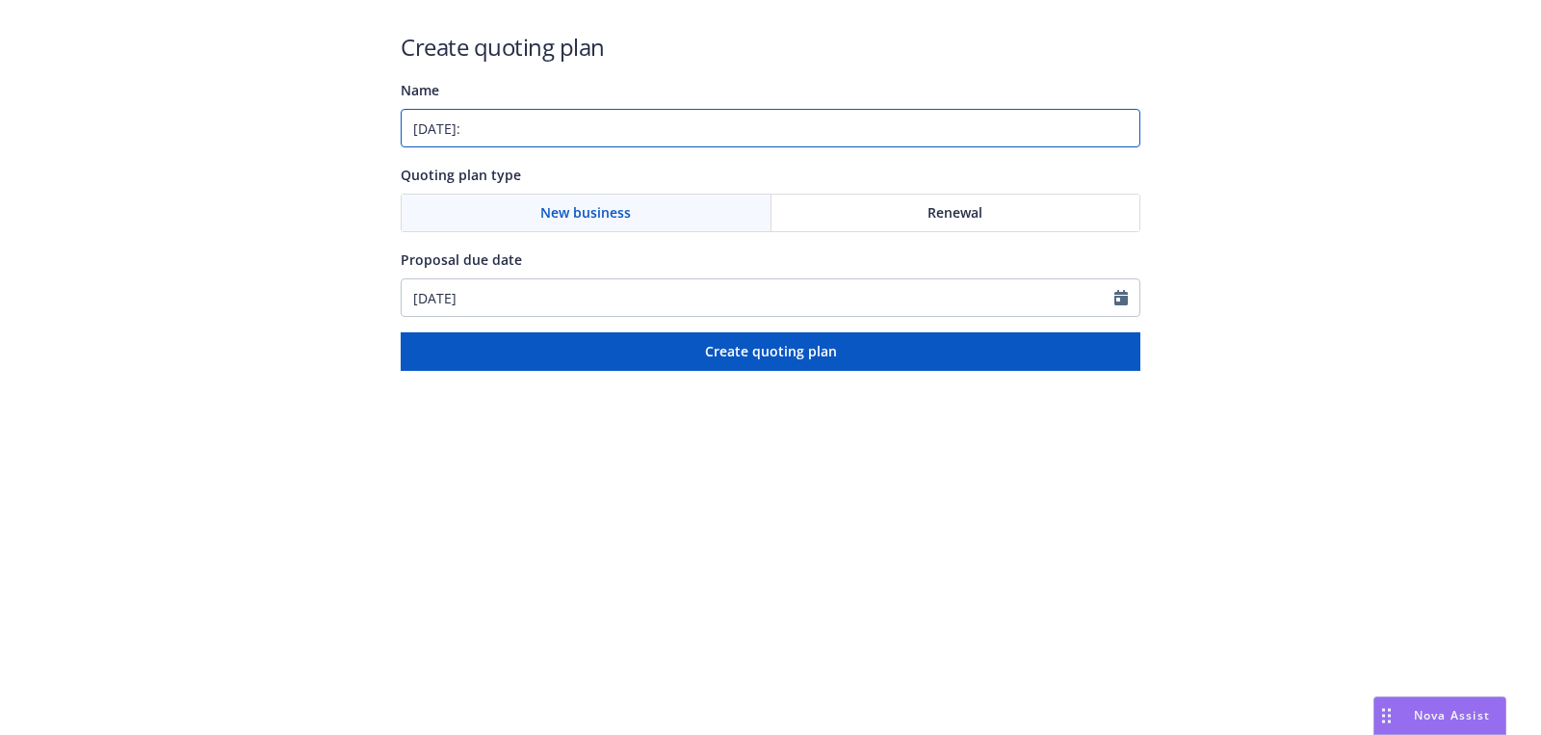
click at [613, 128] on input "09/30/2025:" at bounding box center [771, 128] width 740 height 39
paste input "NOT_ALLOWED"
drag, startPoint x: 496, startPoint y: 121, endPoint x: 718, endPoint y: 121, distance: 221.6
click at [718, 121] on input "09/30/2025: NOT_ALLOWED" at bounding box center [771, 128] width 740 height 39
paste input "Business Owners;Cyber"
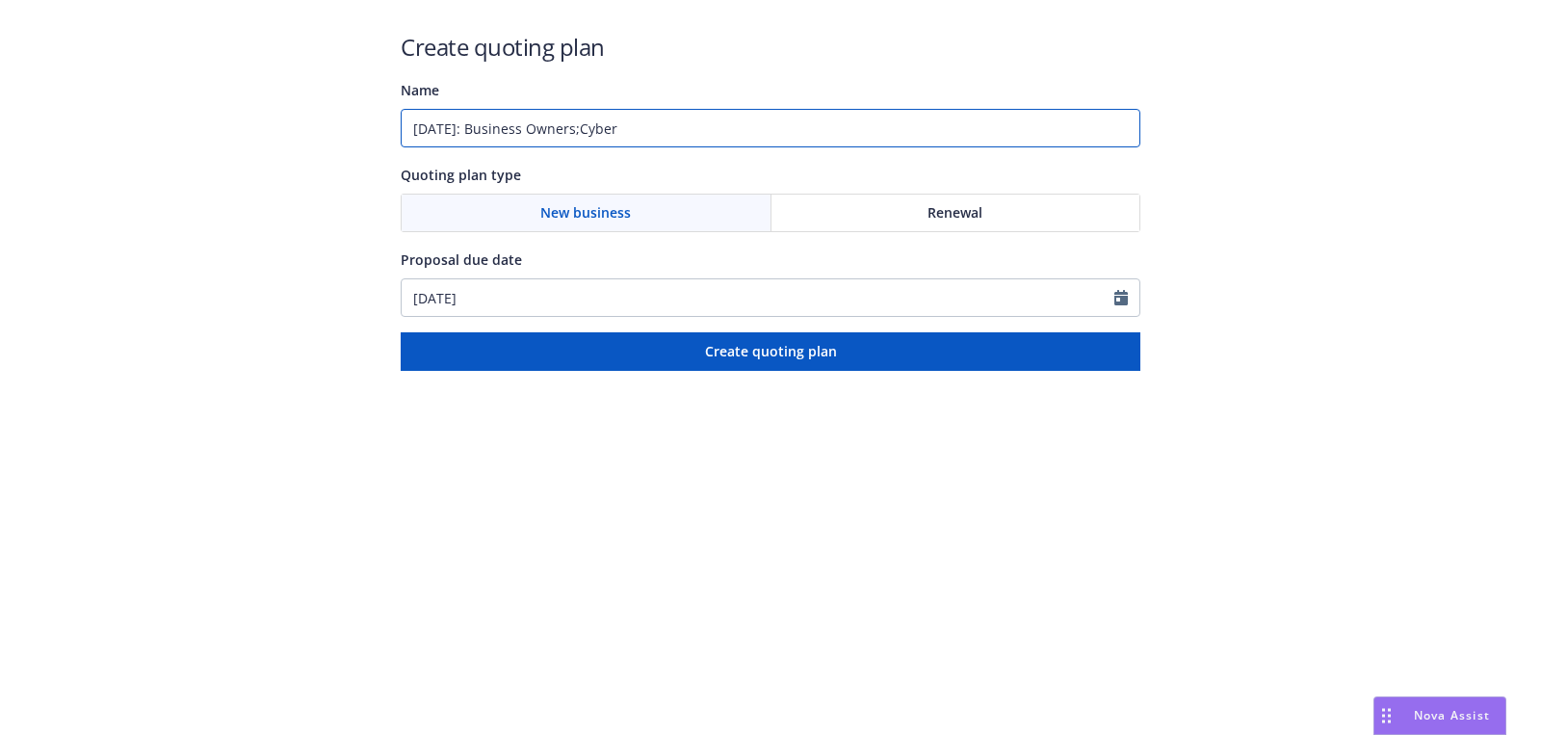
click at [606, 134] on input "09/30/2025: Business Owners;Cyber" at bounding box center [771, 128] width 740 height 39
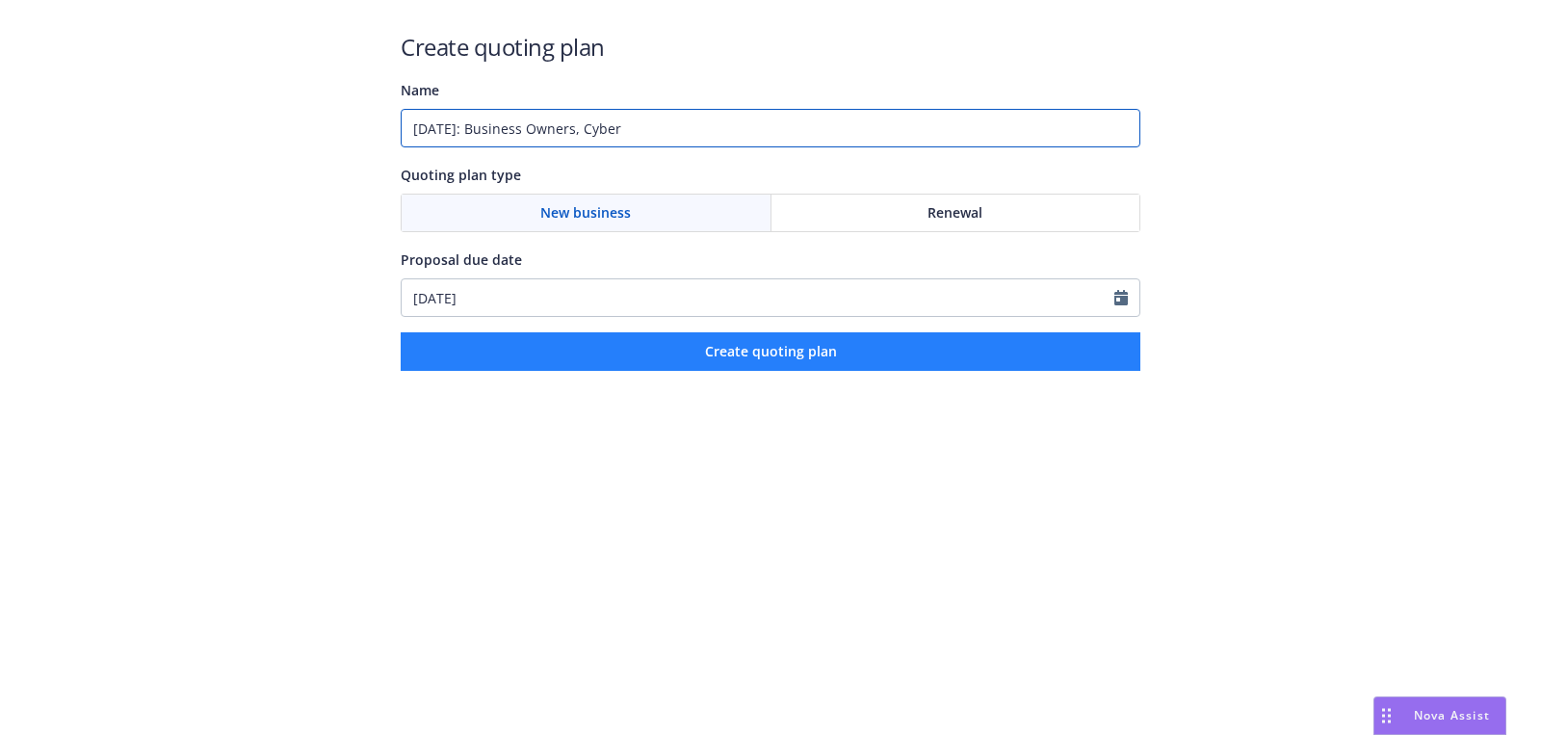
type input "09/30/2025: Business Owners, Cyber"
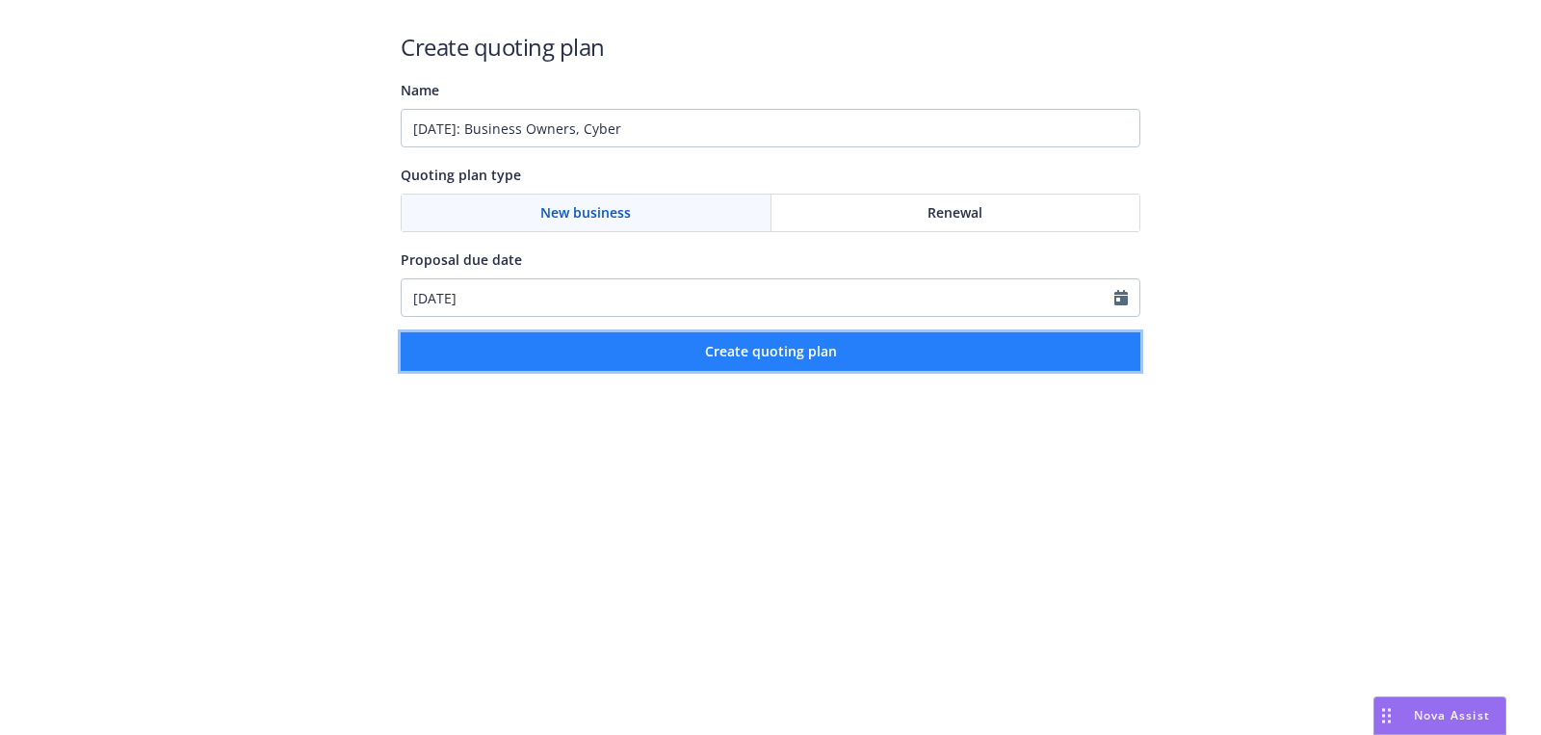
click at [625, 350] on button "Create quoting plan" at bounding box center [771, 351] width 740 height 39
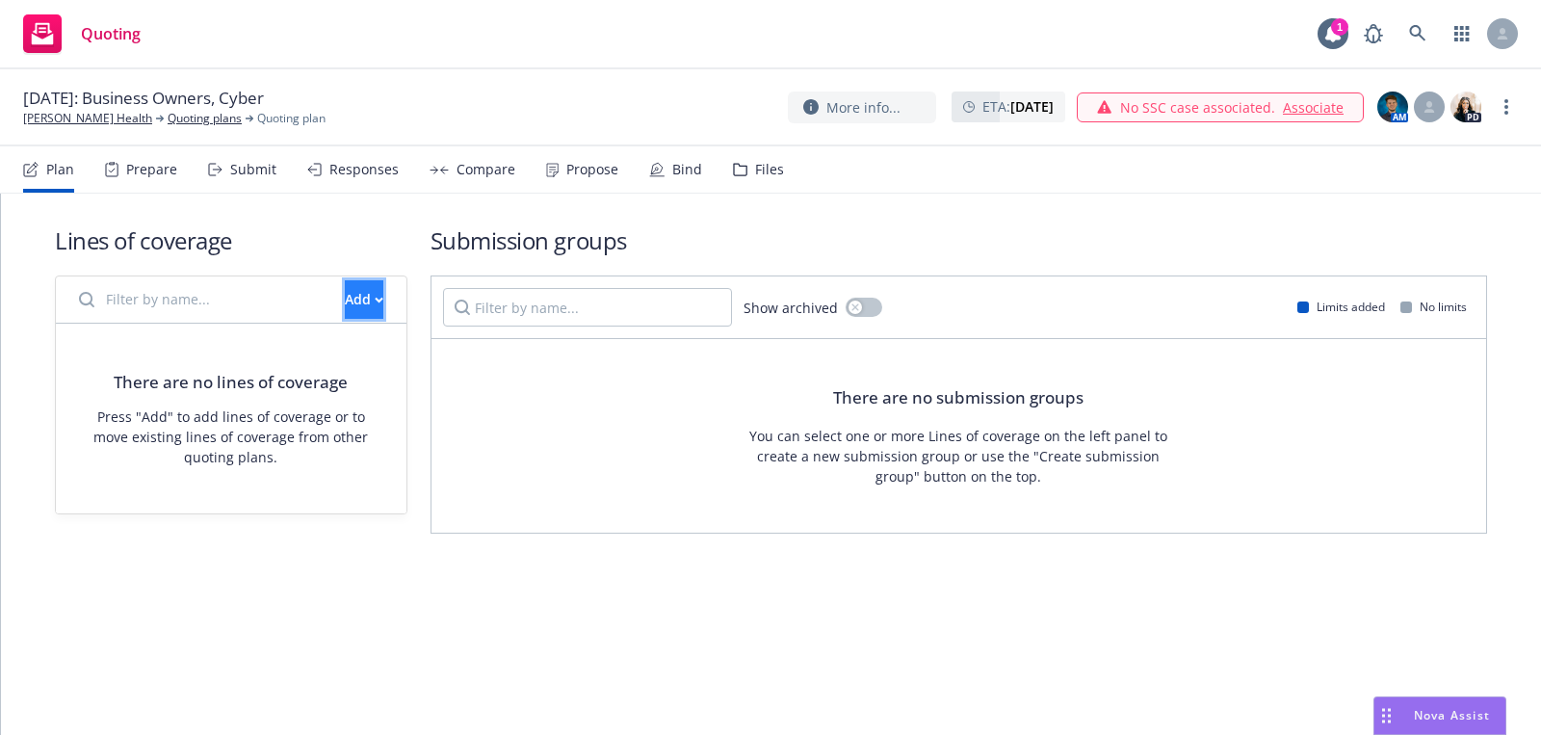
click at [355, 286] on button "Add" at bounding box center [364, 299] width 39 height 39
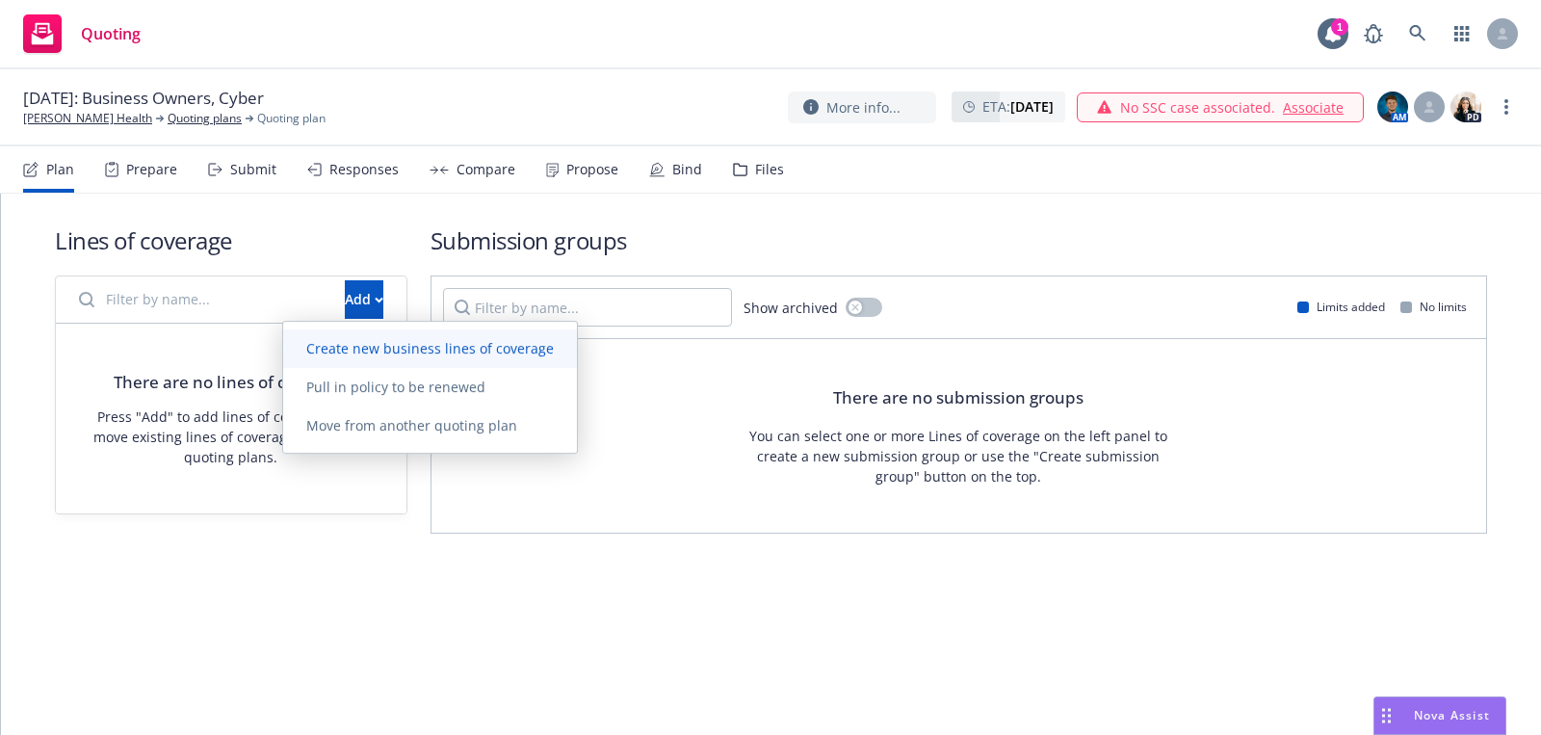
click at [447, 335] on link "Create new business lines of coverage" at bounding box center [430, 348] width 294 height 39
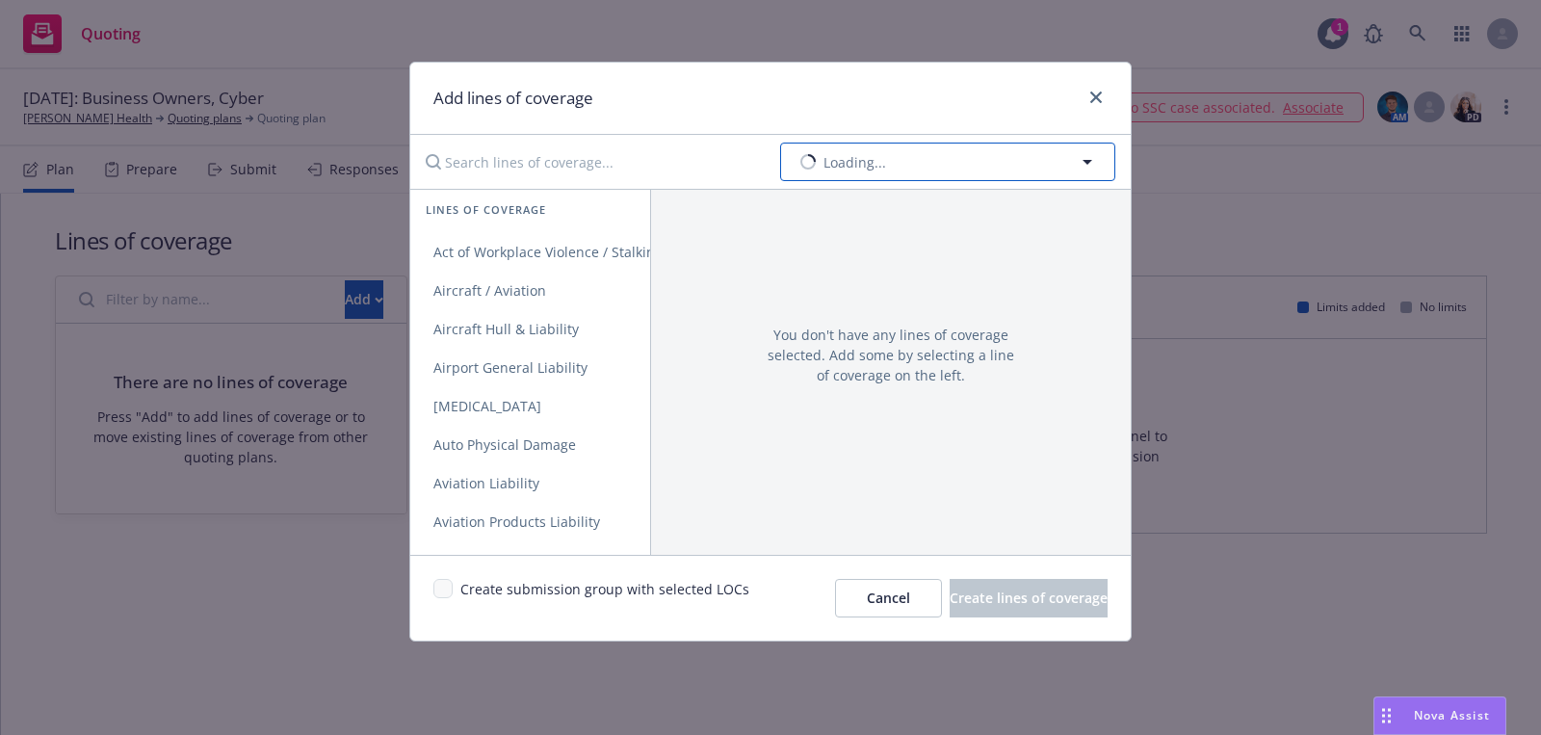
click at [976, 160] on button "Loading..." at bounding box center [947, 162] width 335 height 39
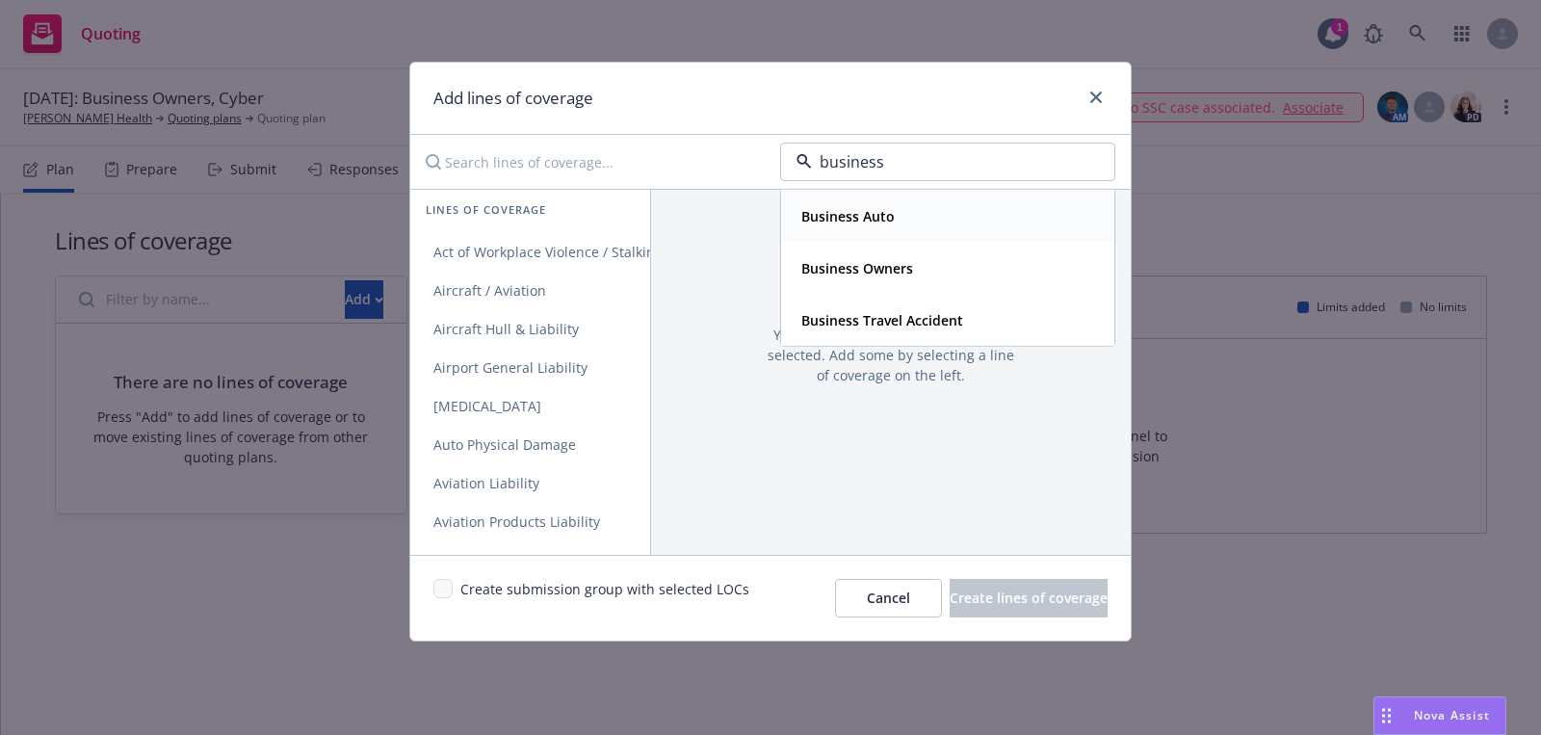
click at [931, 208] on div "Business Auto" at bounding box center [948, 216] width 308 height 28
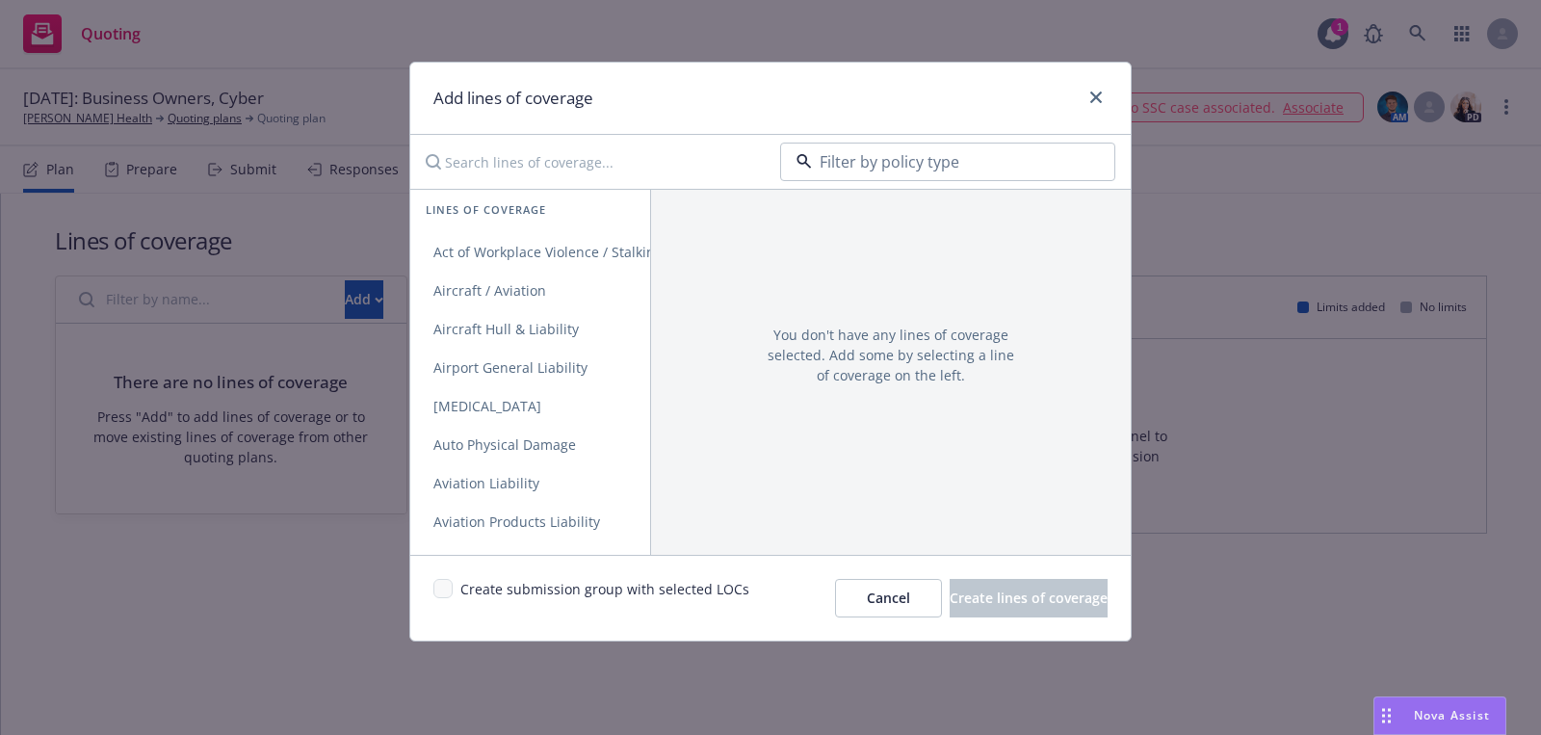
click at [931, 208] on div "Business Auto" at bounding box center [948, 216] width 308 height 28
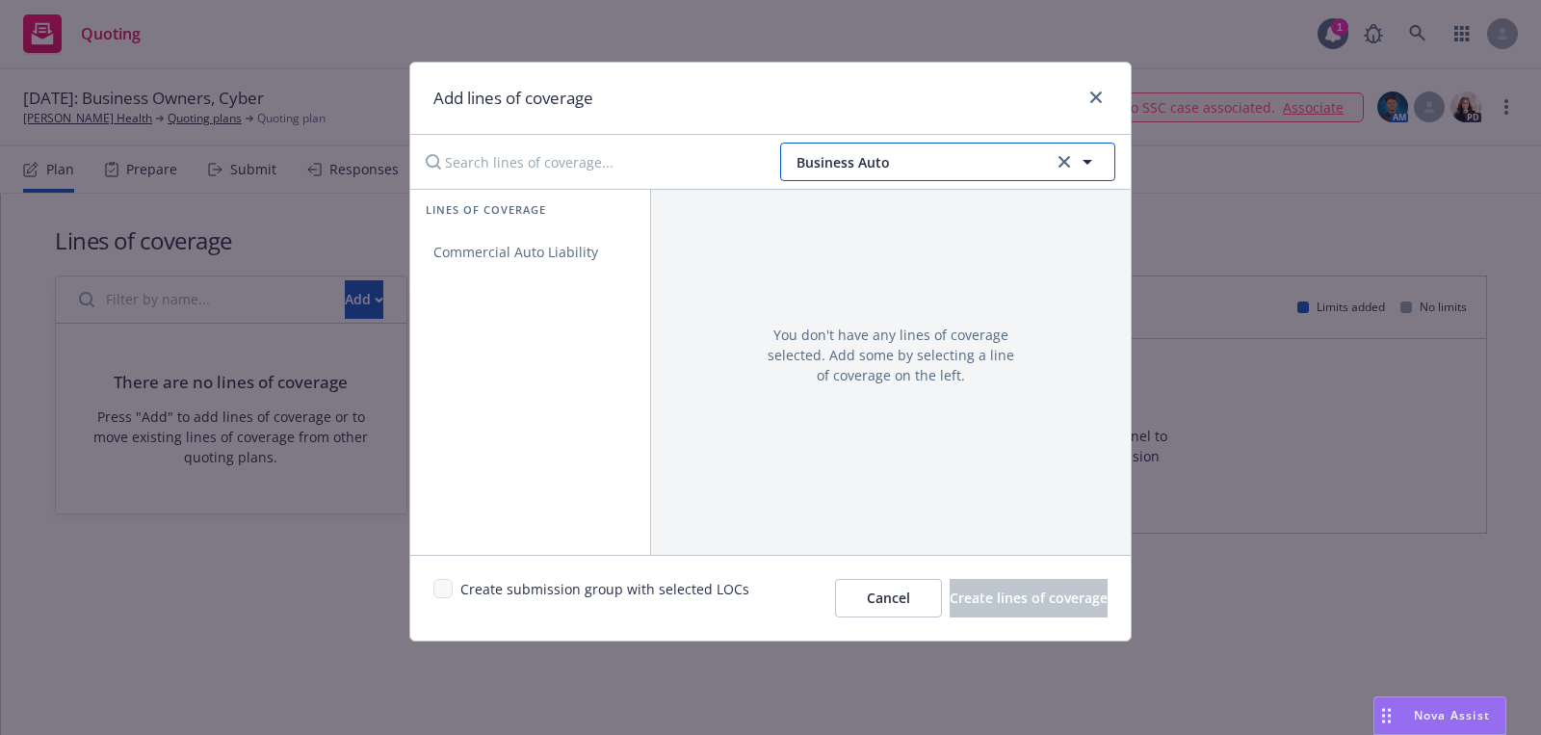
click at [931, 164] on span "Business Auto" at bounding box center [922, 162] width 251 height 20
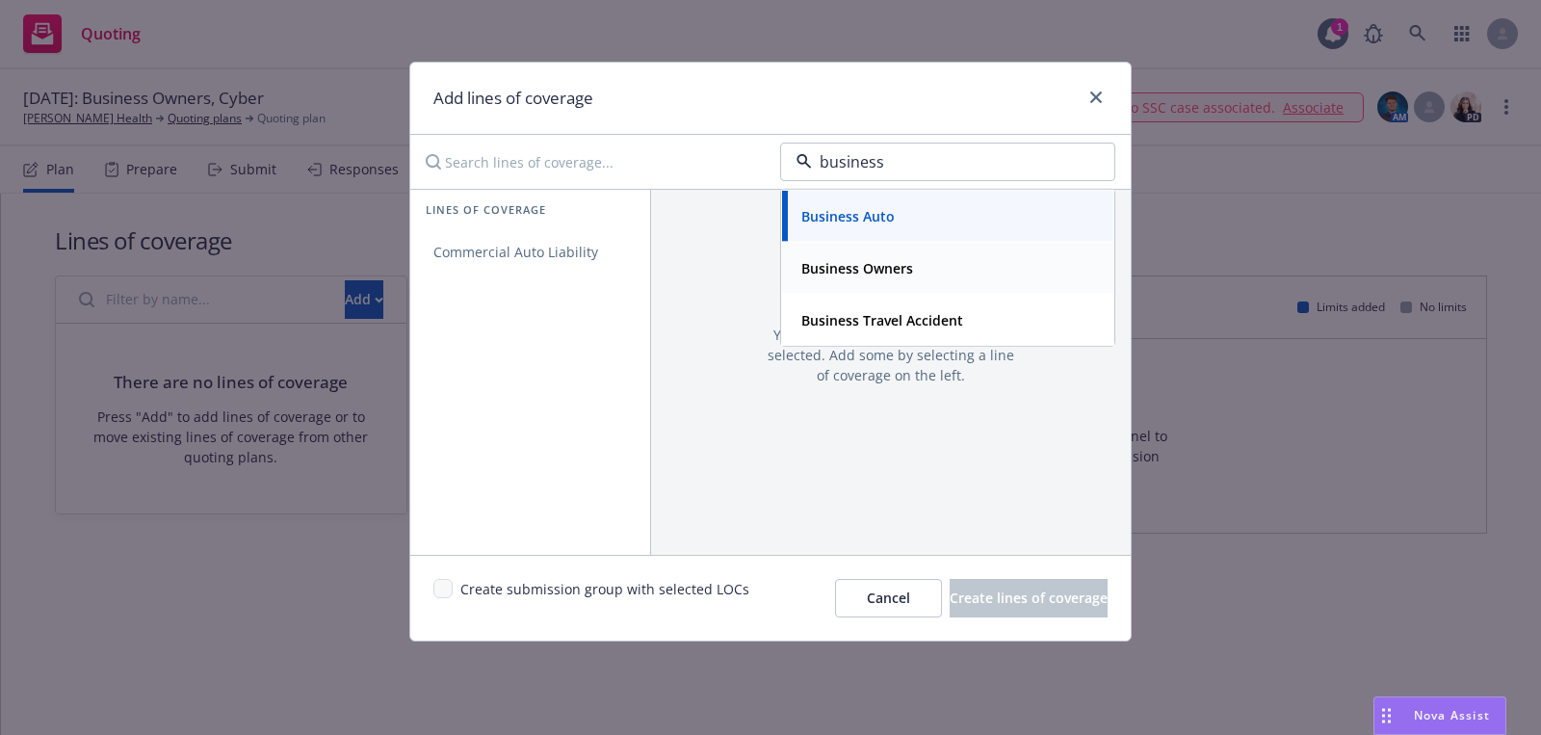
click at [896, 263] on strong "Business Owners" at bounding box center [858, 268] width 112 height 18
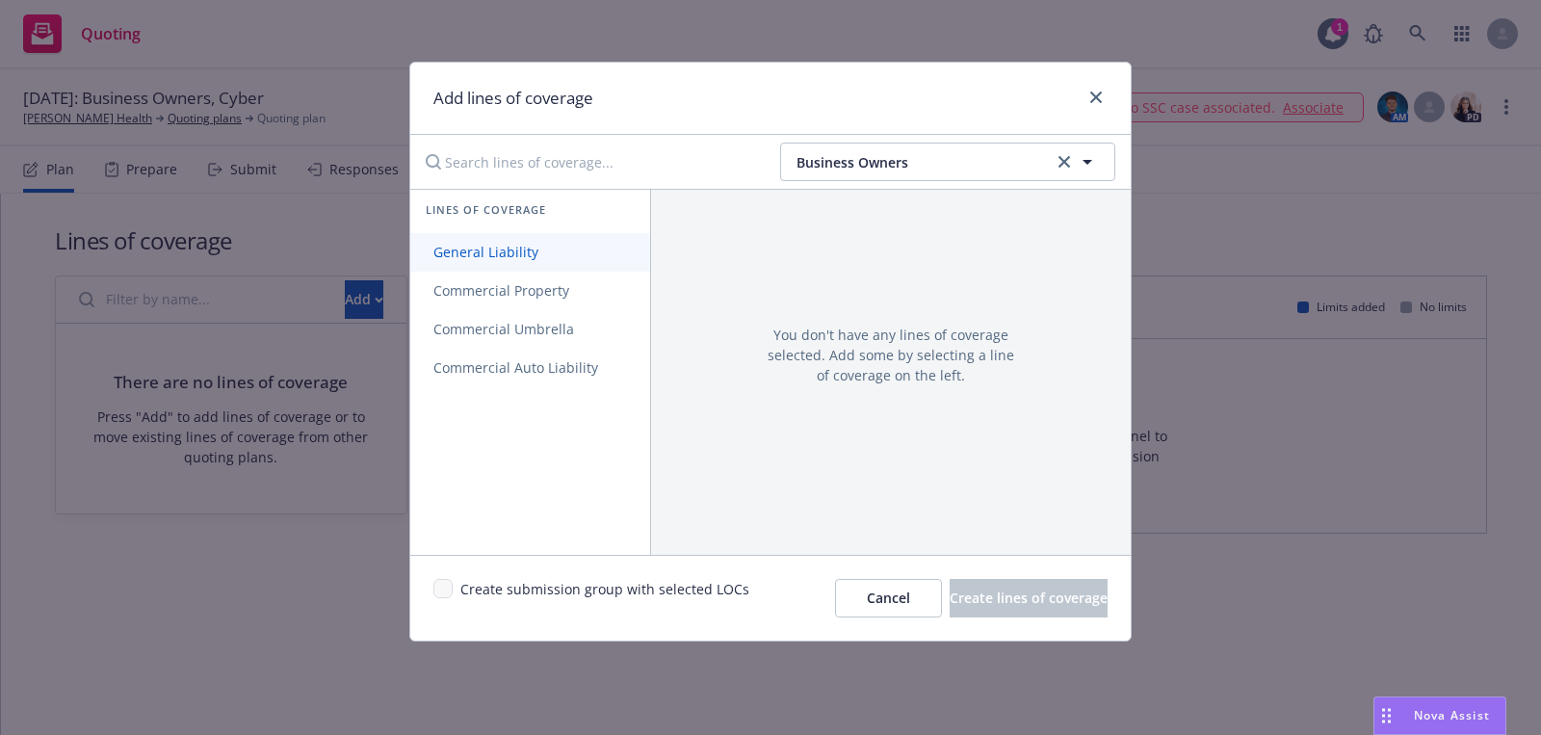
click at [562, 264] on link "General Liability" at bounding box center [530, 252] width 240 height 39
click at [562, 288] on span "Commercial Property" at bounding box center [501, 290] width 182 height 18
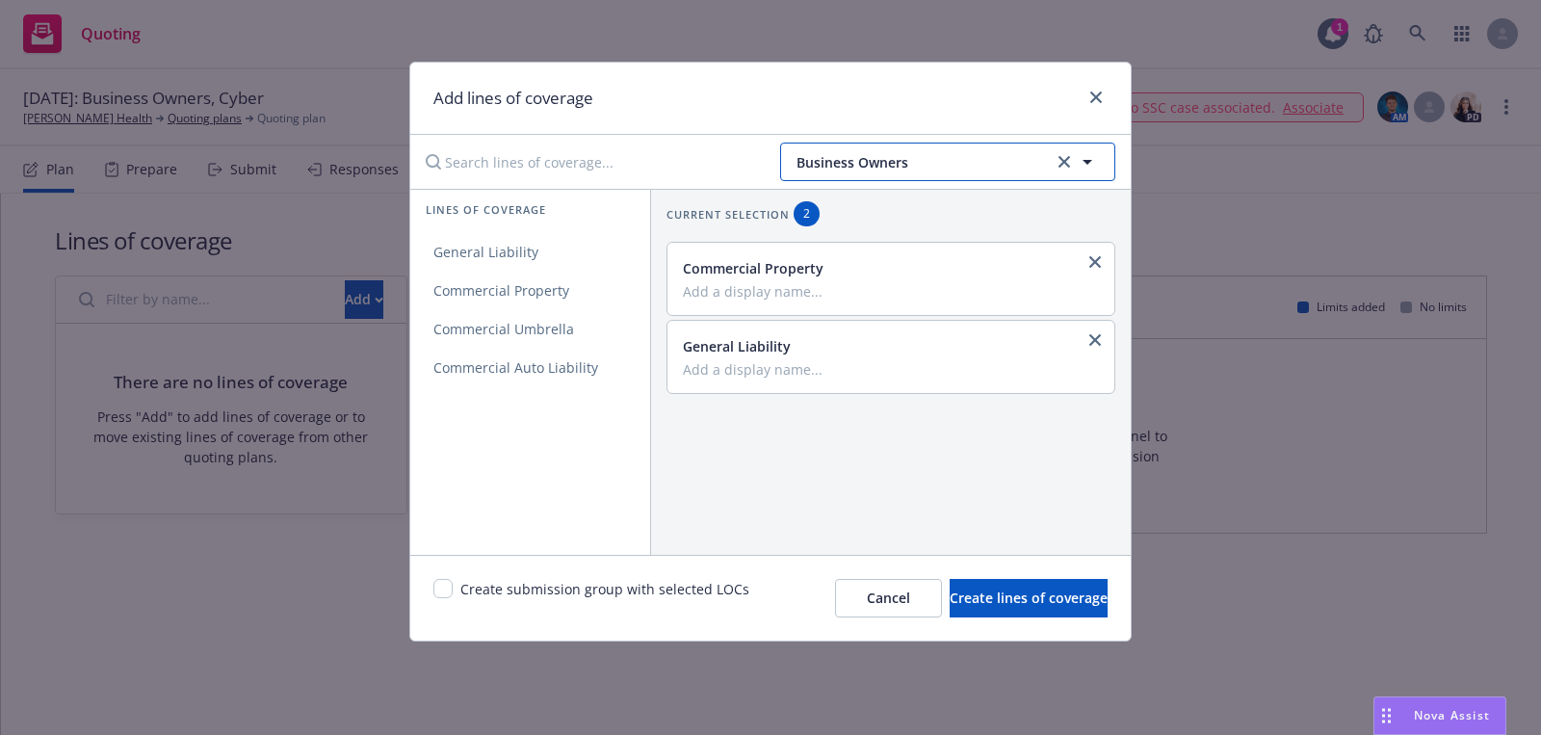
click at [879, 156] on span "Business Owners" at bounding box center [922, 162] width 251 height 20
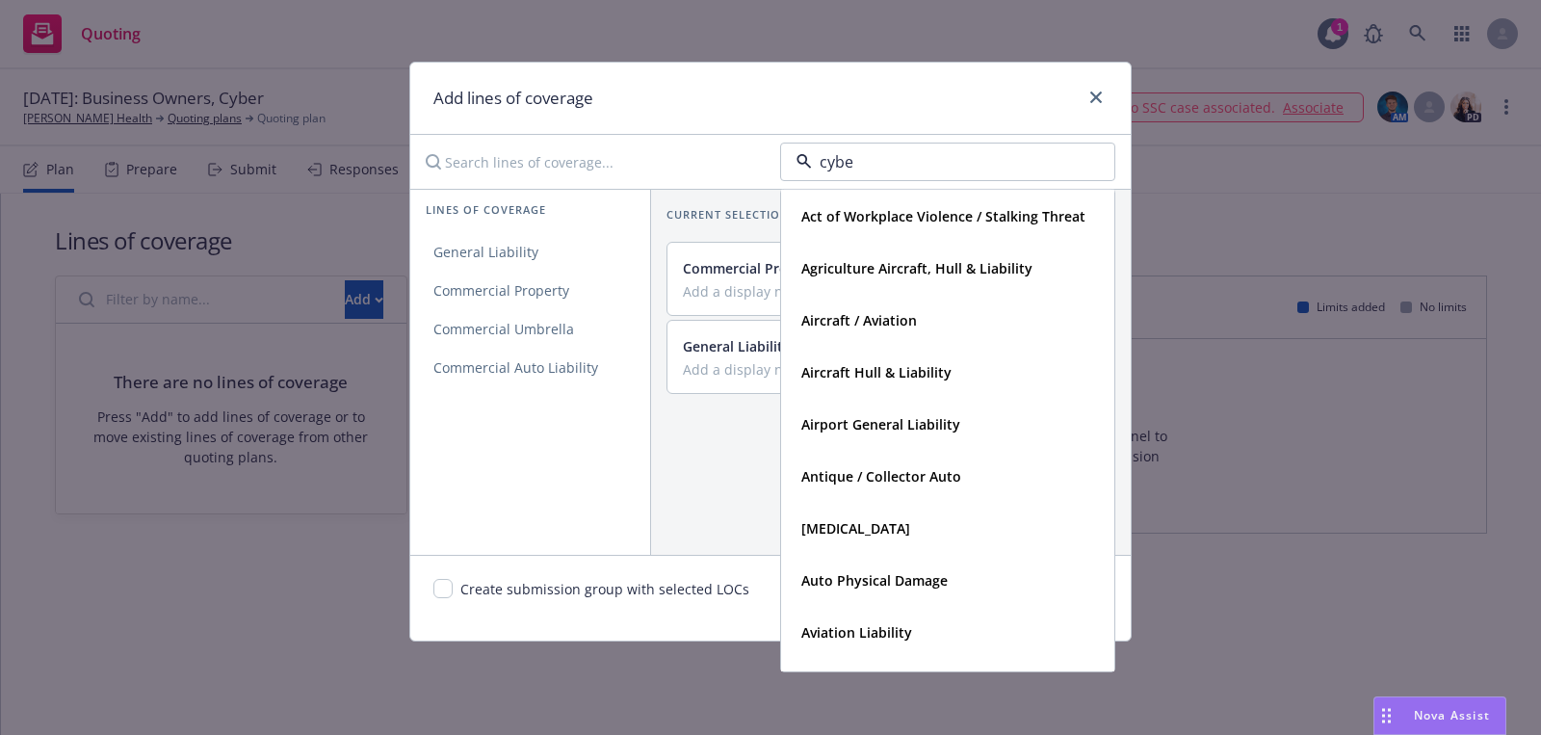
type input "cyber"
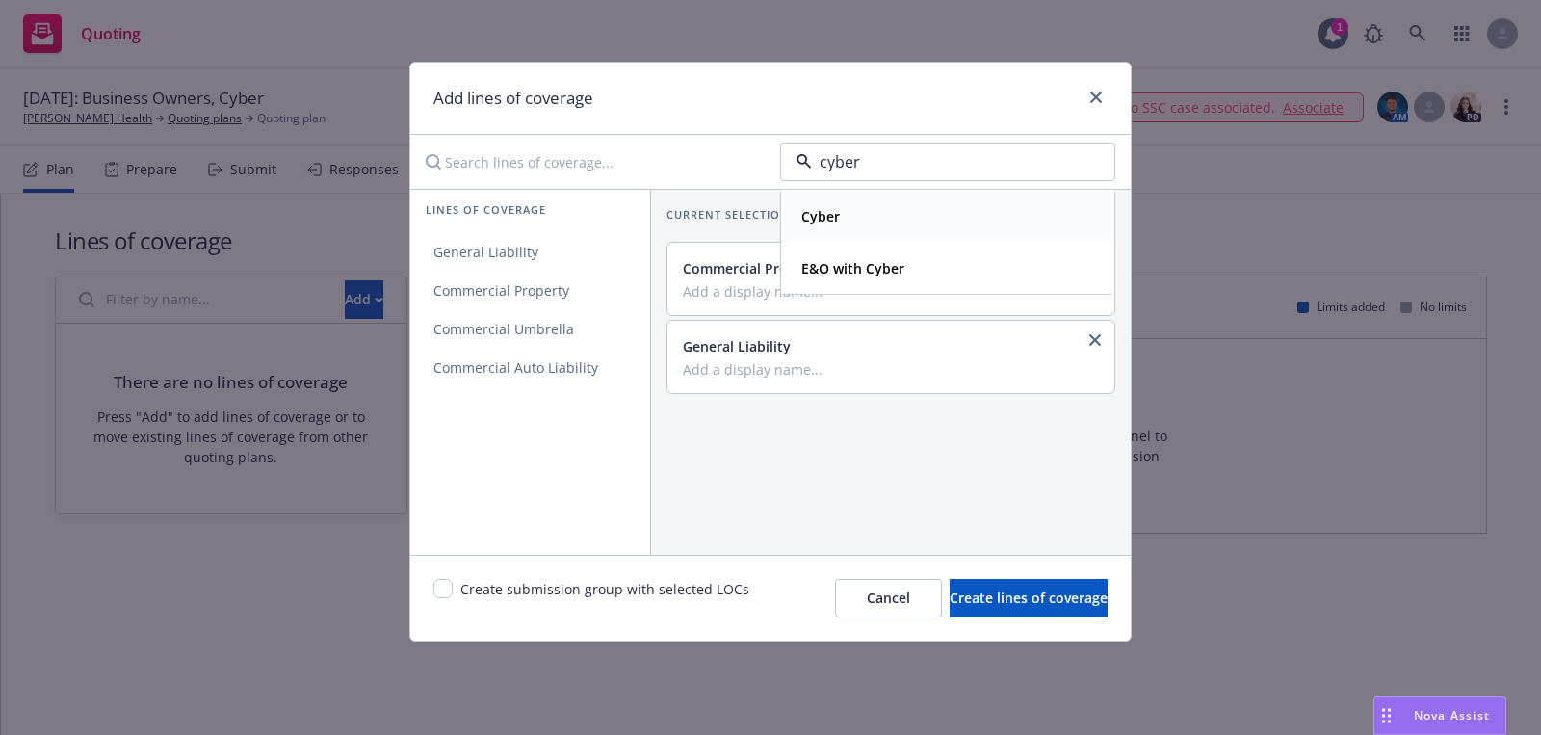
click at [883, 224] on div "Cyber" at bounding box center [948, 216] width 308 height 28
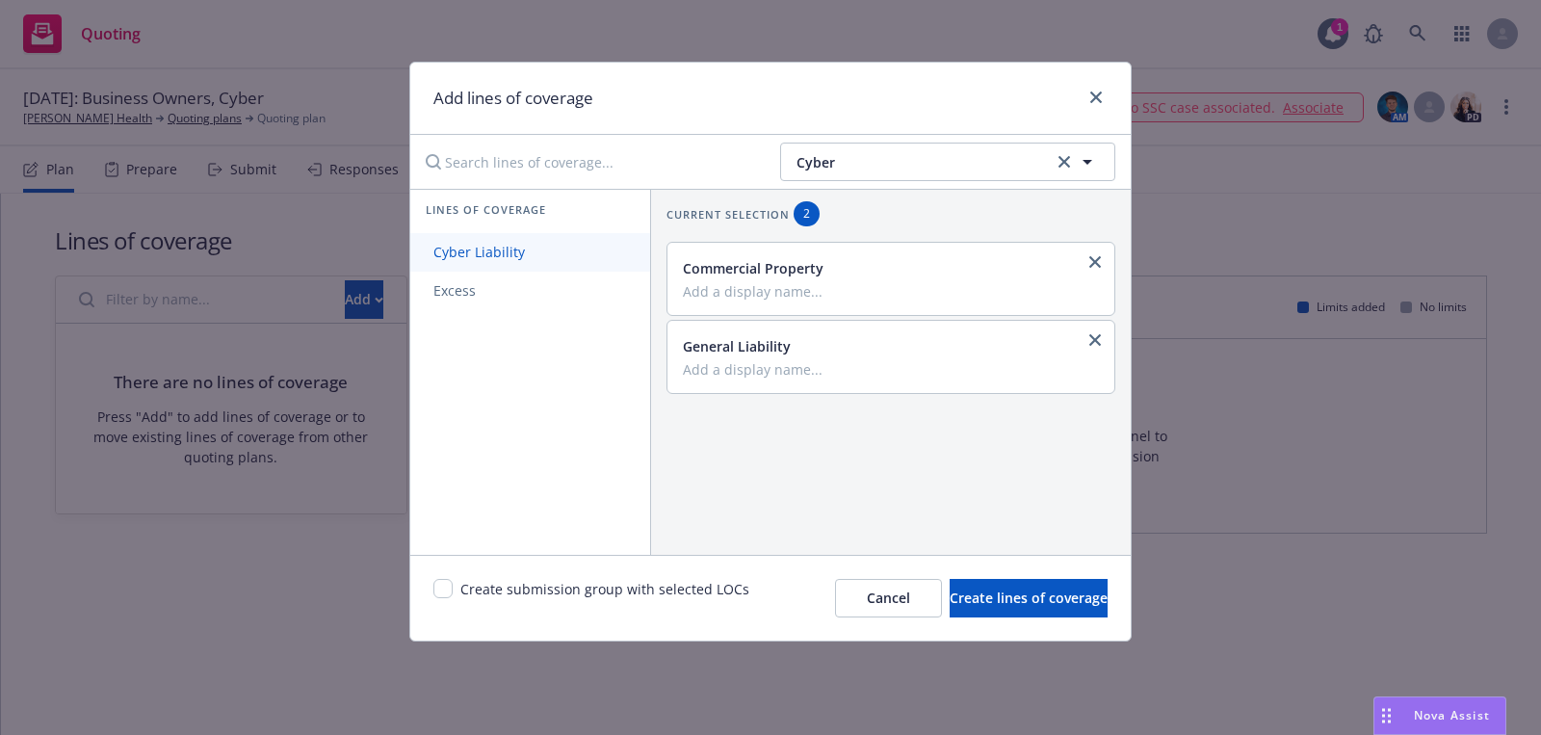
click at [533, 250] on span "Cyber Liability" at bounding box center [479, 252] width 138 height 18
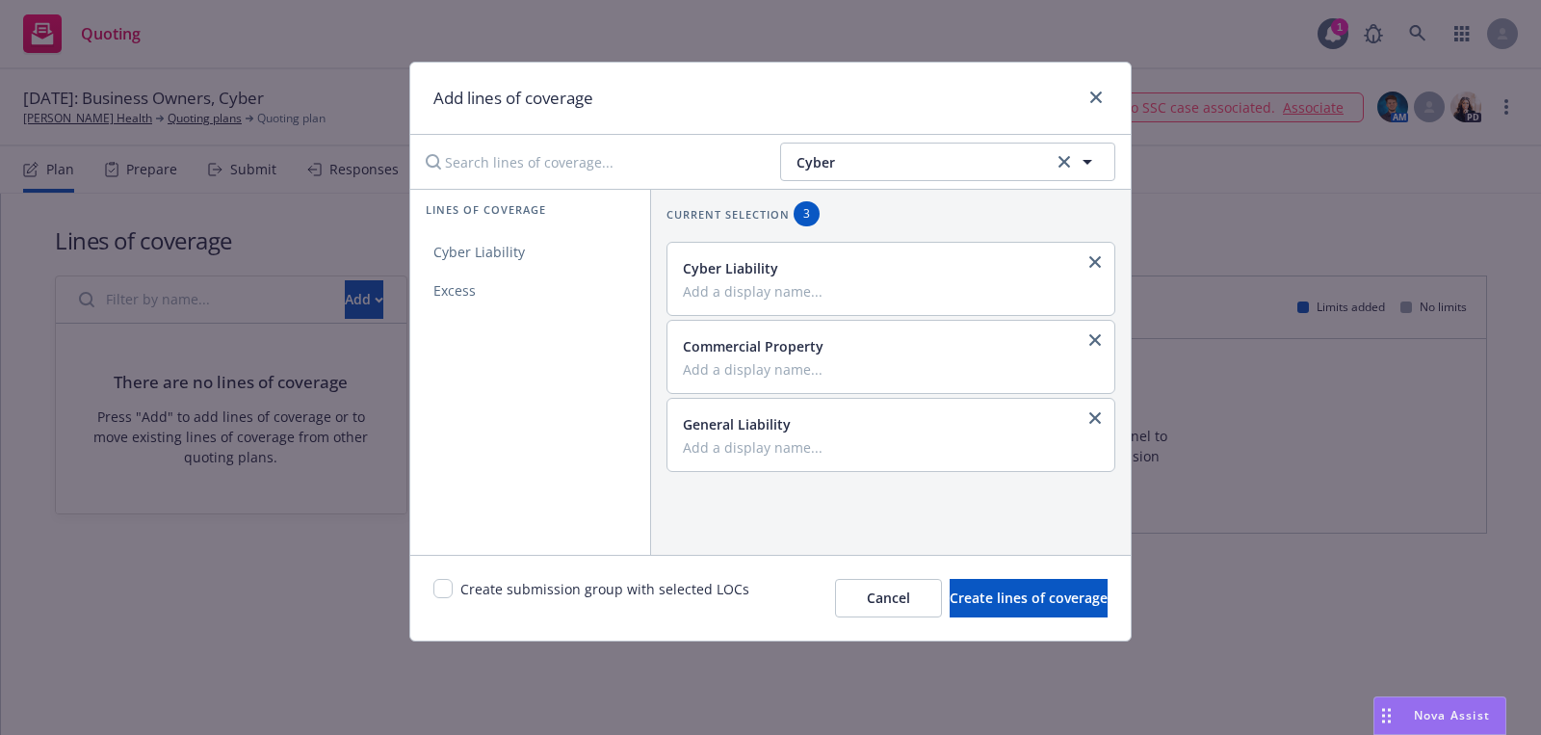
drag, startPoint x: 437, startPoint y: 600, endPoint x: 467, endPoint y: 600, distance: 29.9
click at [437, 600] on div "Create submission group with selected LOCs" at bounding box center [592, 598] width 316 height 39
click at [449, 586] on input "checkbox" at bounding box center [443, 588] width 19 height 19
checkbox input "true"
click at [950, 609] on button "Create lines of coverage" at bounding box center [1029, 598] width 158 height 39
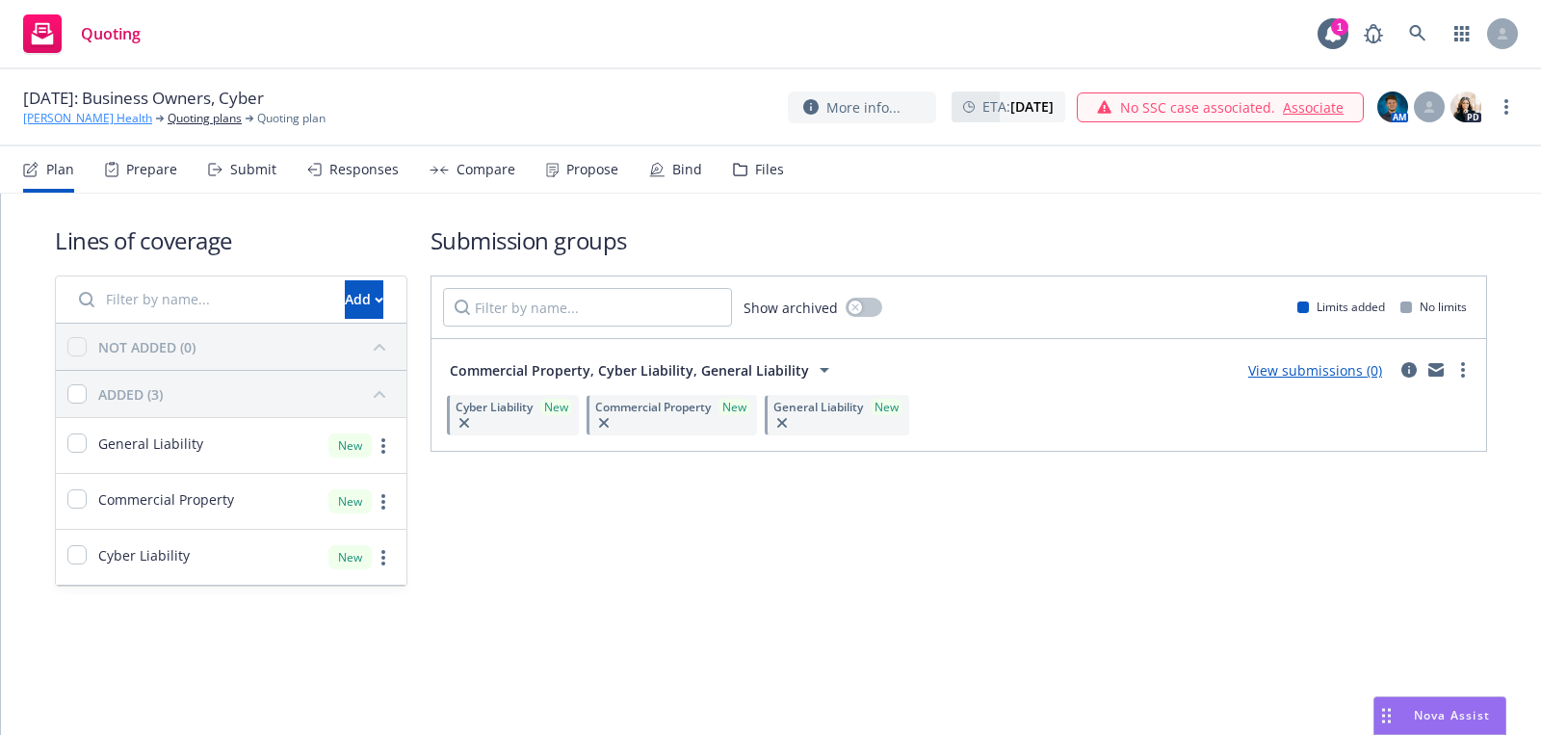
click at [59, 118] on link "Lamar Health" at bounding box center [87, 118] width 129 height 17
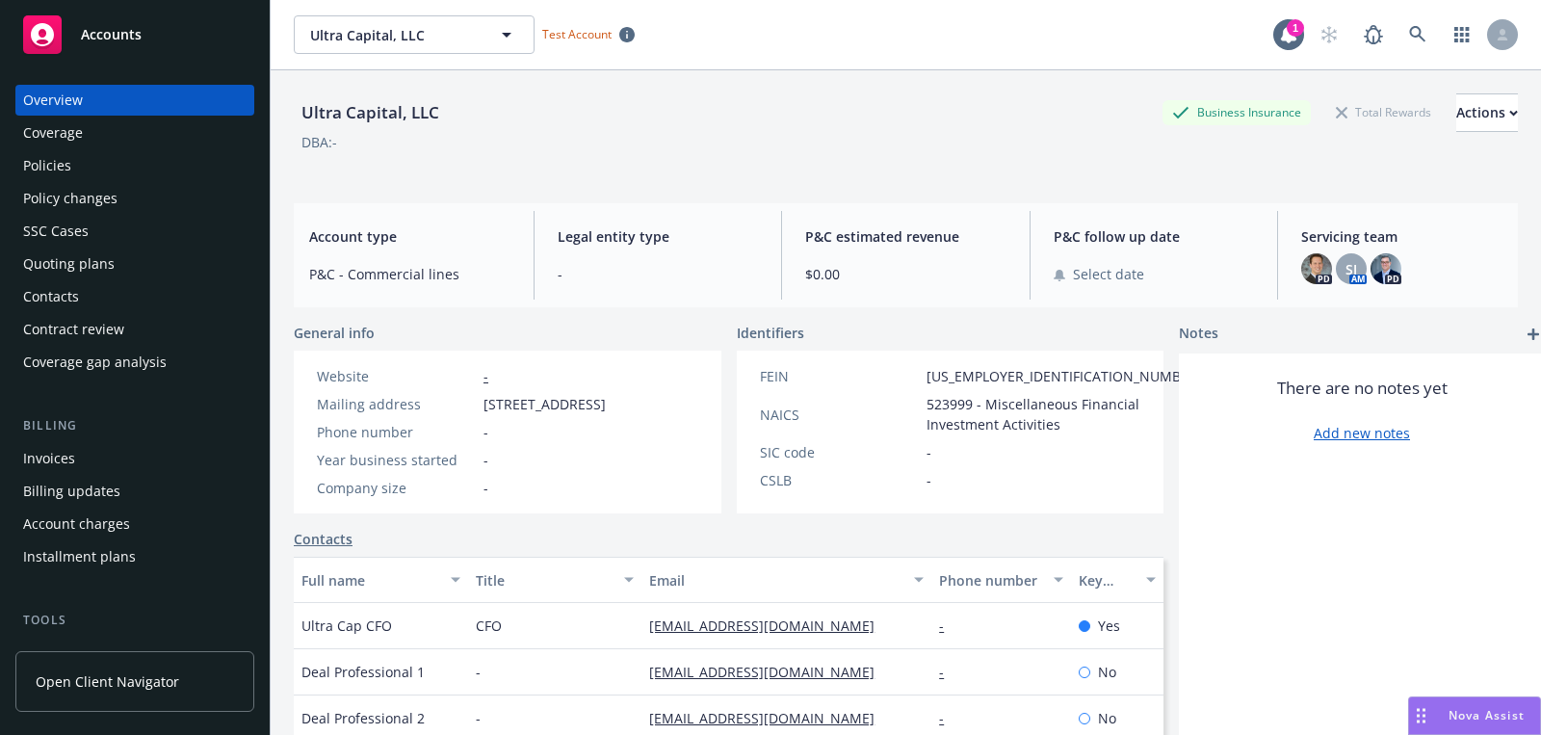
scroll to position [68, 0]
